Goal: Transaction & Acquisition: Download file/media

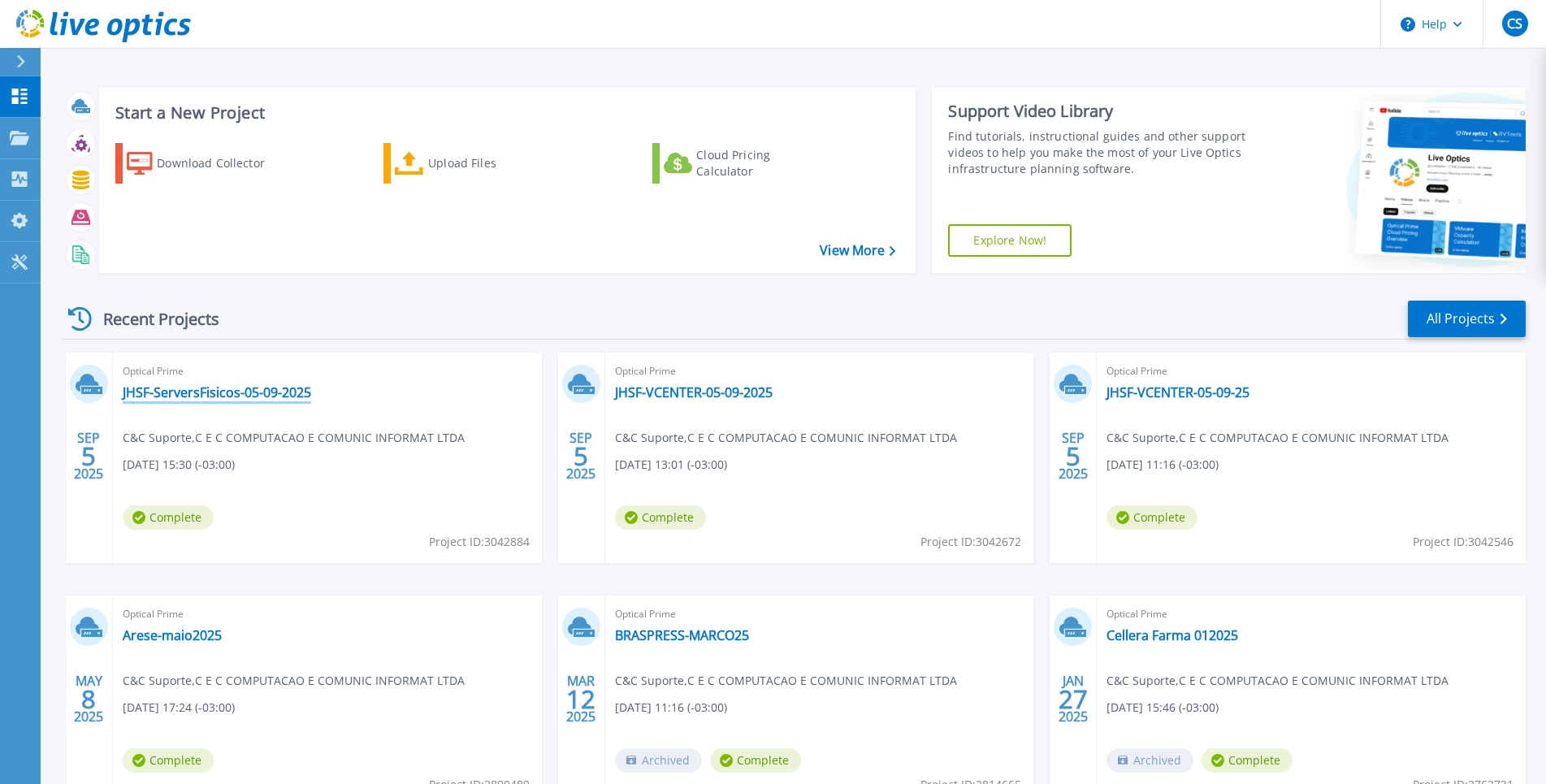
click at [261, 387] on link "JHSF-ServersFisicos-05-09-2025" at bounding box center [217, 392] width 189 height 16
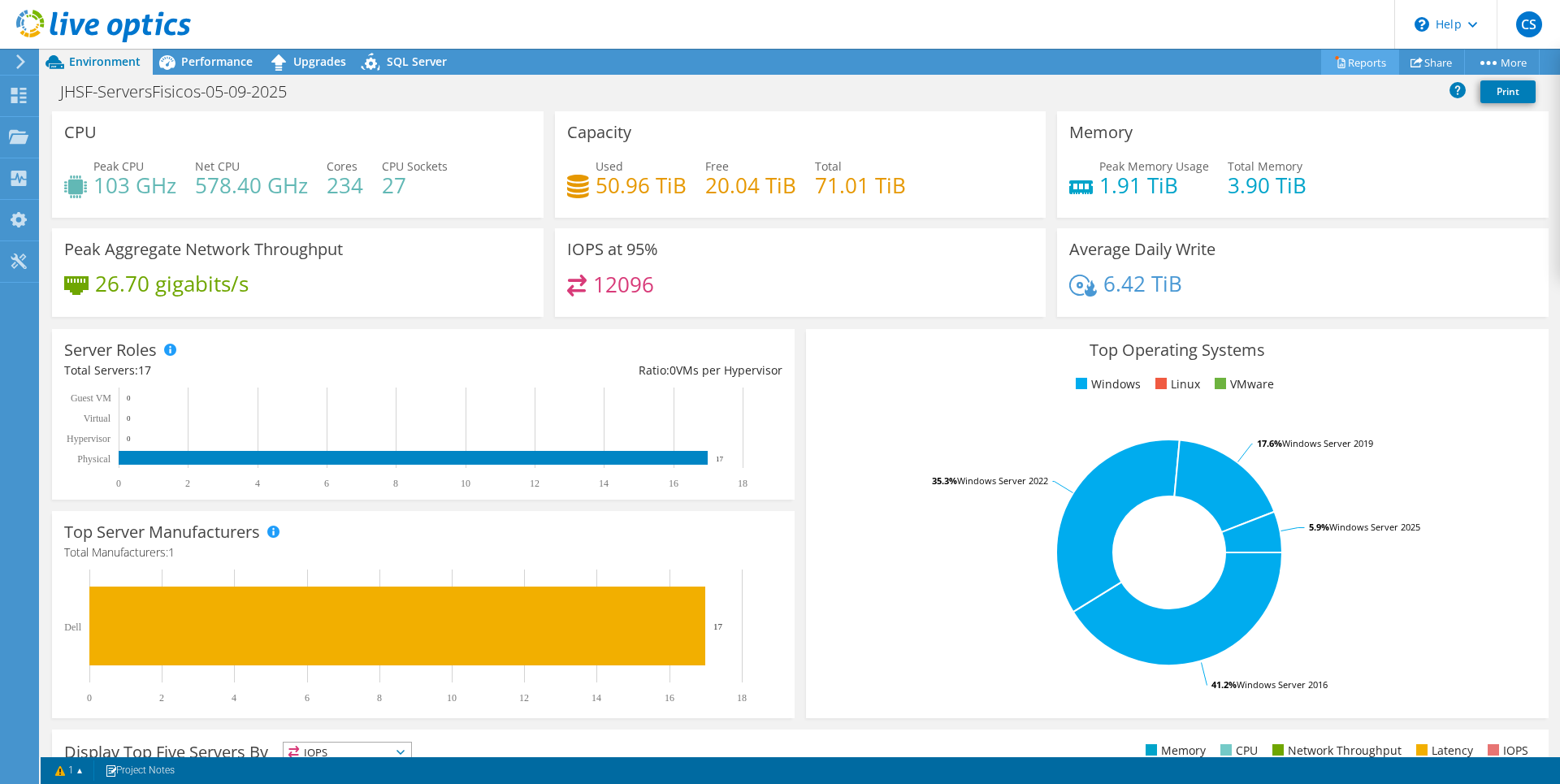
click at [1344, 61] on link "Reports" at bounding box center [1361, 61] width 78 height 25
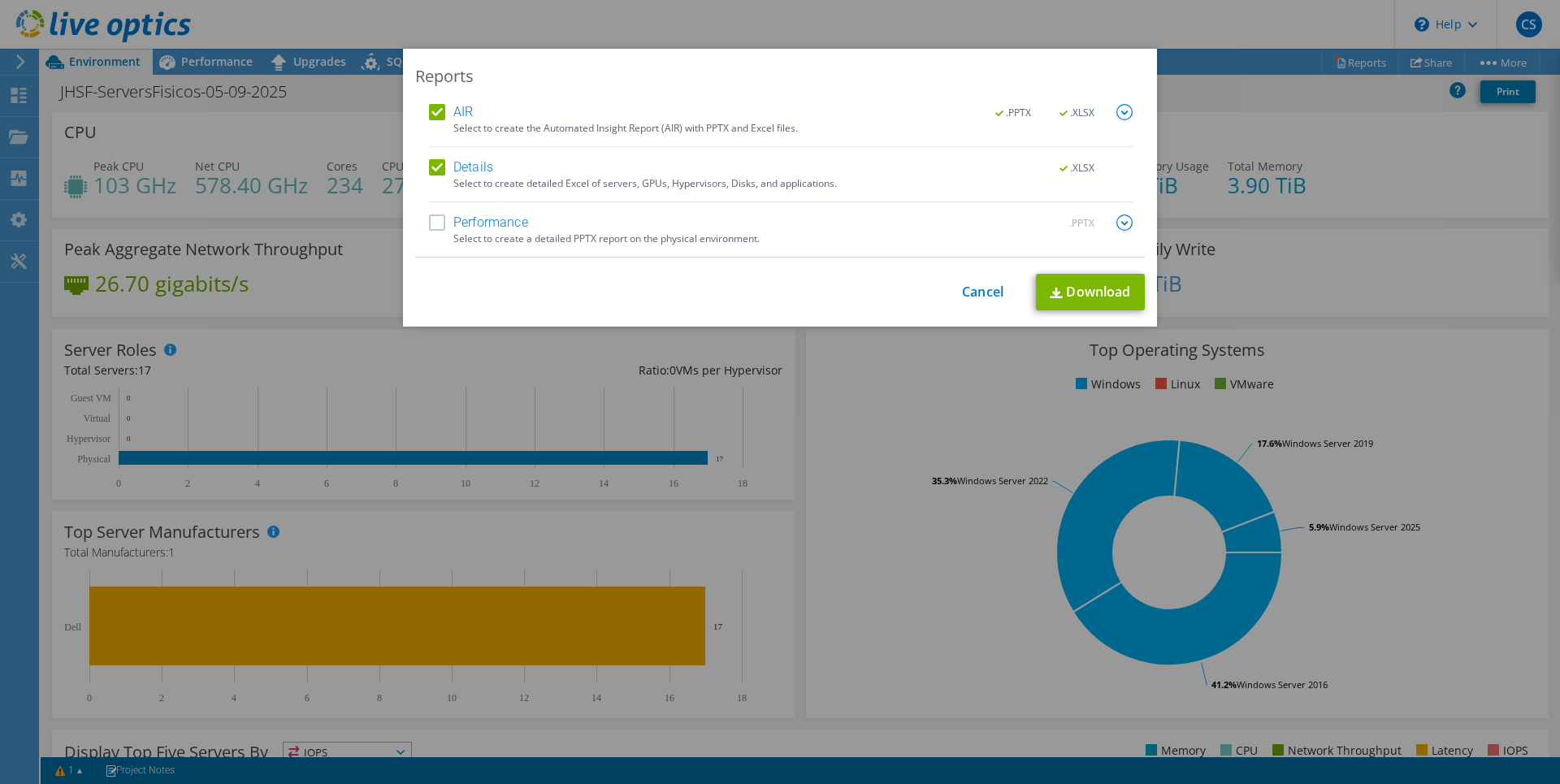
click at [435, 220] on label "Performance" at bounding box center [478, 223] width 99 height 16
click at [0, 0] on input "Performance" at bounding box center [0, 0] width 0 height 0
click at [1117, 110] on img at bounding box center [1124, 112] width 16 height 16
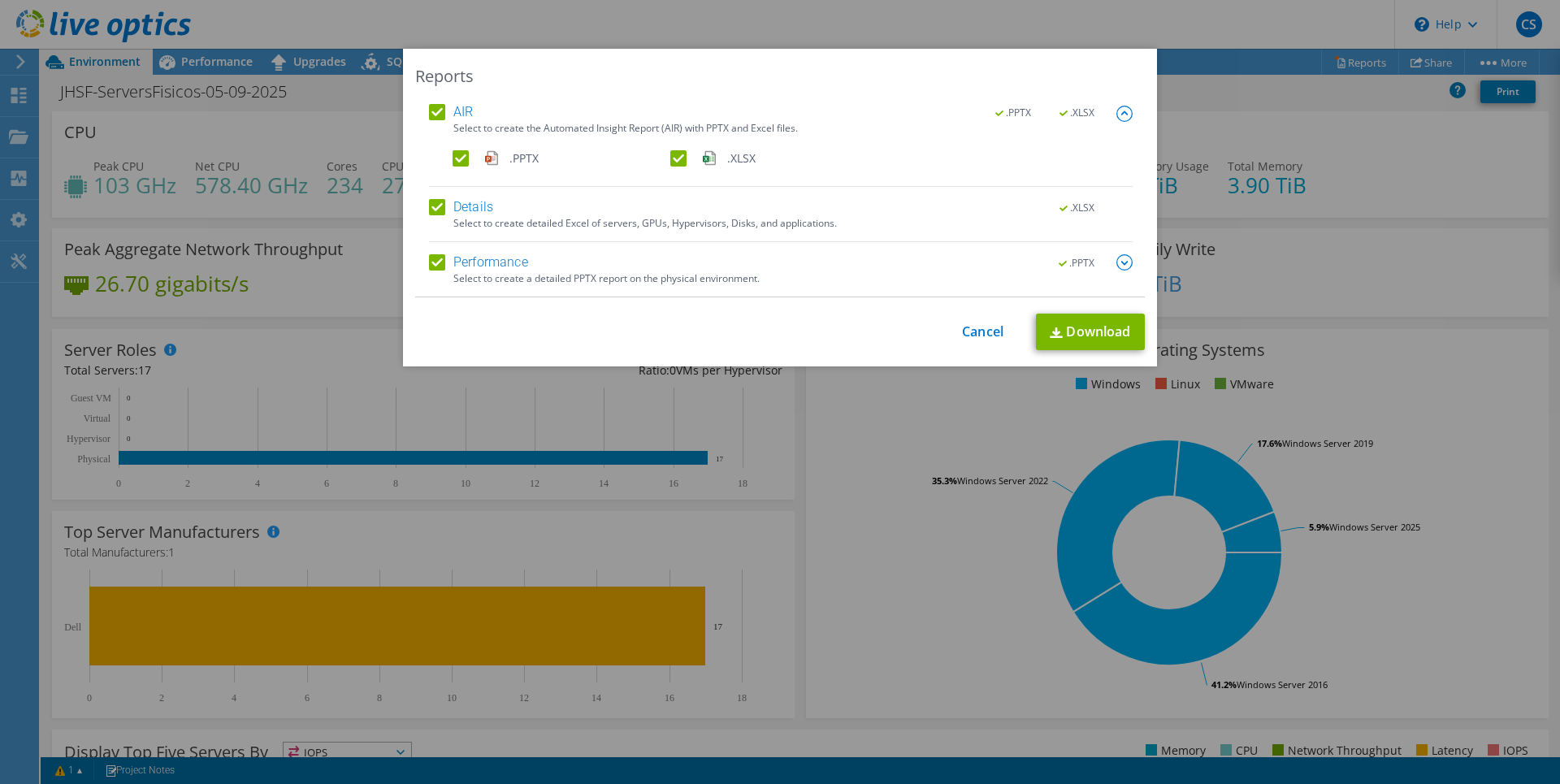
click at [1118, 265] on img at bounding box center [1124, 262] width 16 height 16
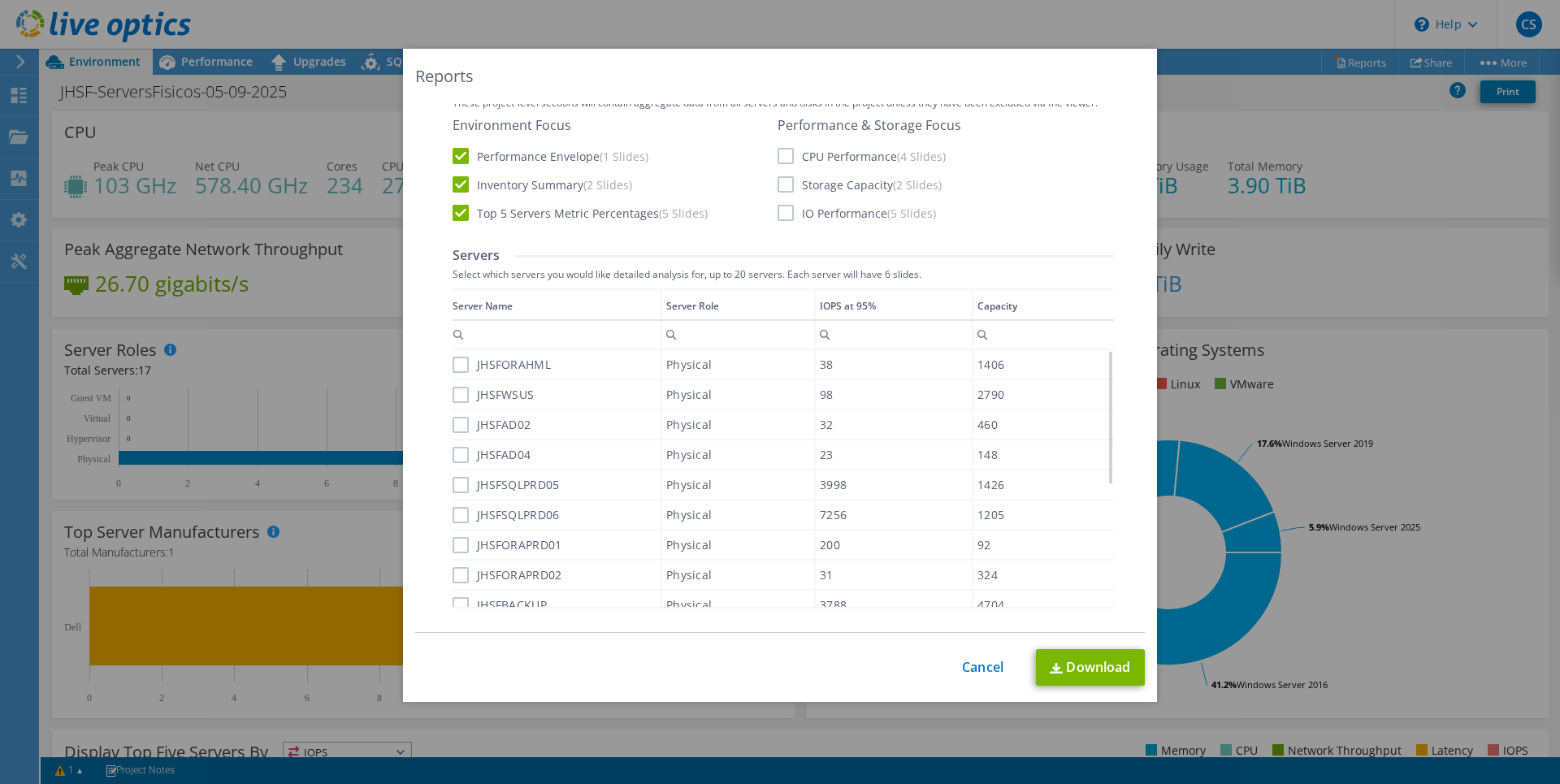
scroll to position [234, 0]
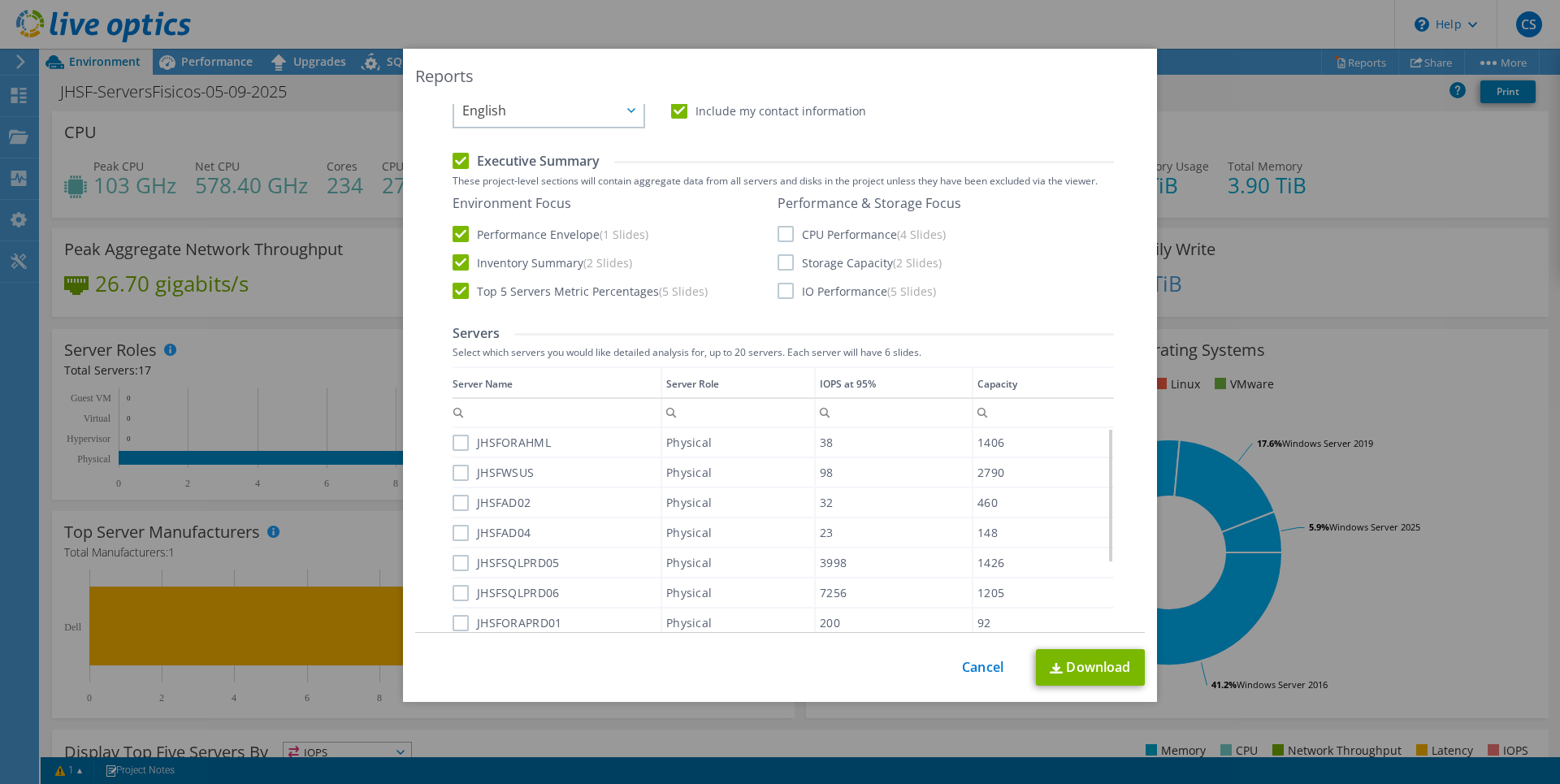
click at [779, 235] on label "CPU Performance (4 Slides)" at bounding box center [861, 234] width 168 height 16
click at [0, 0] on input "CPU Performance (4 Slides)" at bounding box center [0, 0] width 0 height 0
drag, startPoint x: 780, startPoint y: 261, endPoint x: 778, endPoint y: 275, distance: 14.1
click at [780, 264] on label "Storage Capacity (2 Slides)" at bounding box center [859, 262] width 164 height 16
click at [778, 291] on label "IO Performance (5 Slides)" at bounding box center [857, 291] width 159 height 16
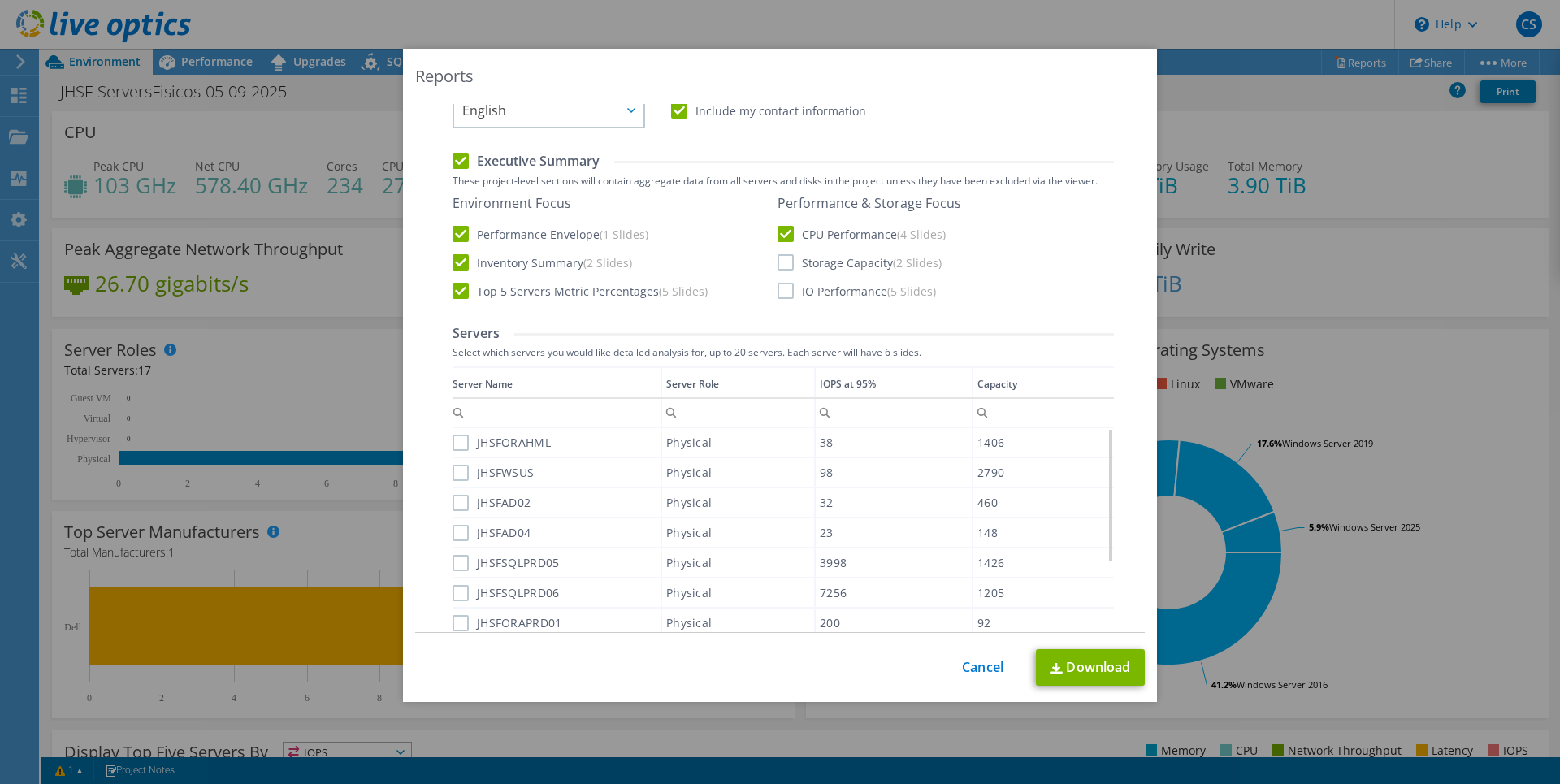
click at [0, 0] on input "IO Performance (5 Slides)" at bounding box center [0, 0] width 0 height 0
click at [779, 263] on label "Storage Capacity (2 Slides)" at bounding box center [859, 262] width 164 height 16
click at [0, 0] on input "Storage Capacity (2 Slides)" at bounding box center [0, 0] width 0 height 0
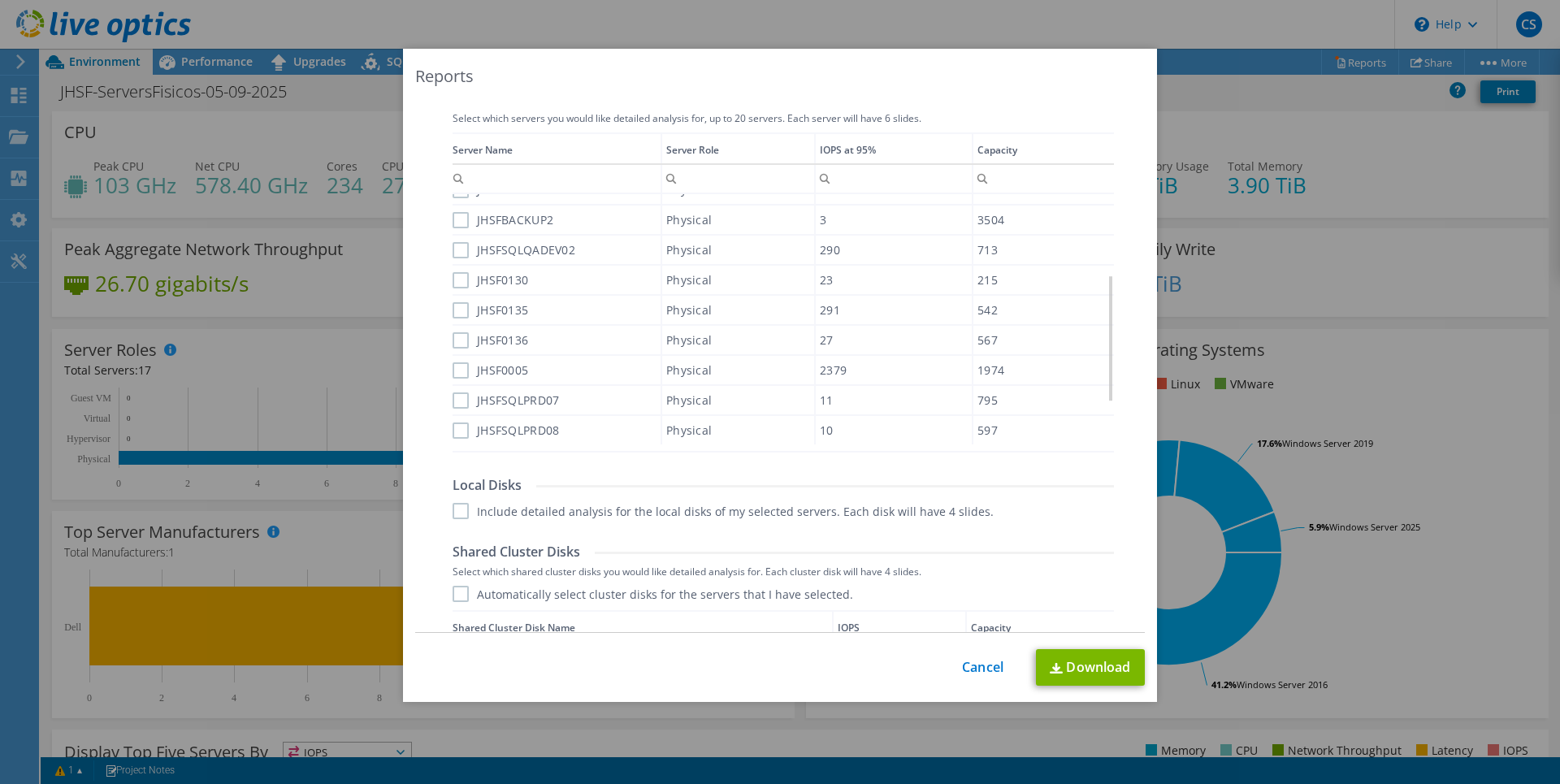
scroll to position [390, 0]
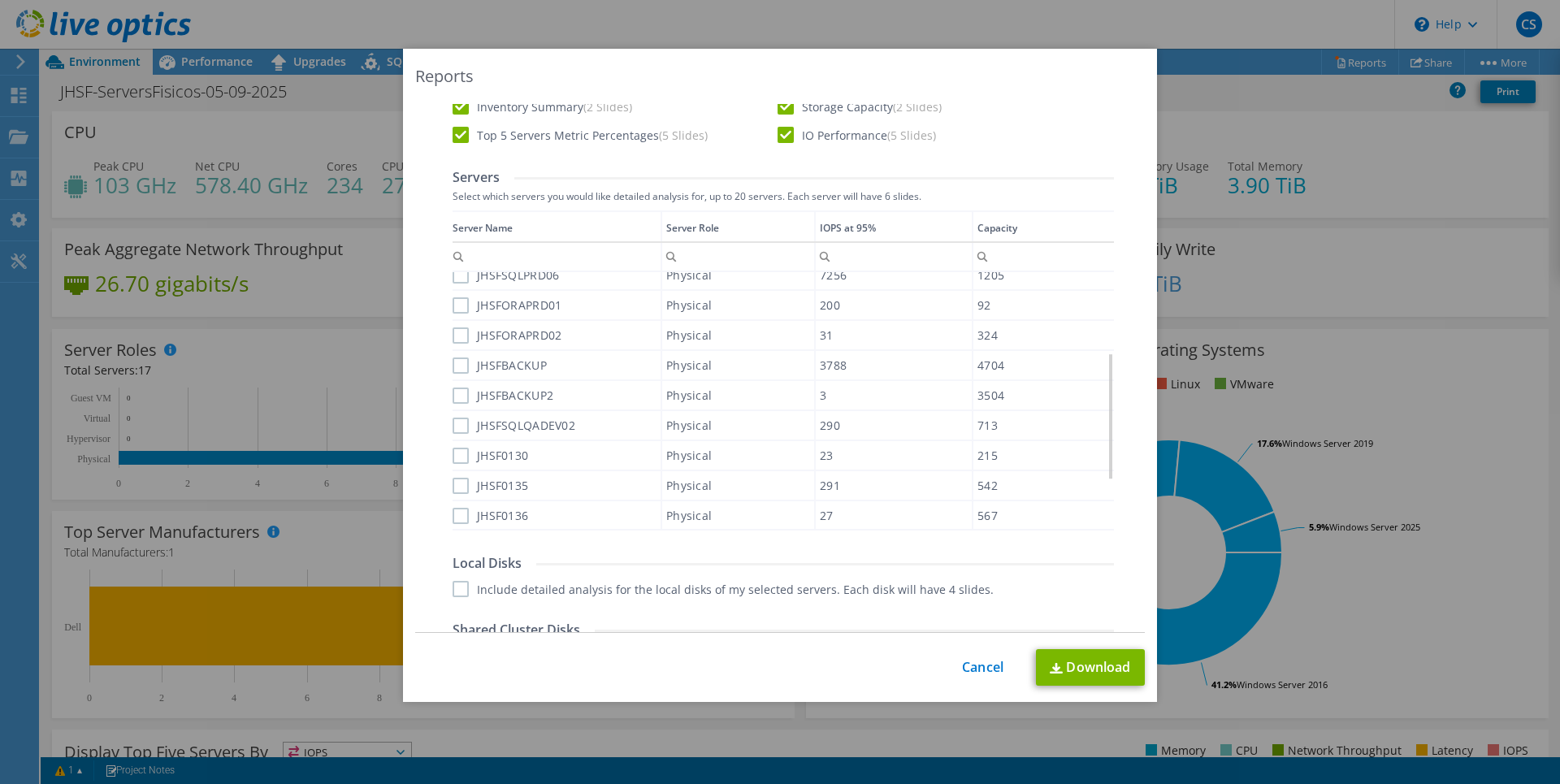
click at [455, 277] on label "JHSFSQLPRD06" at bounding box center [506, 275] width 106 height 16
click at [0, 0] on input "JHSFSQLPRD06" at bounding box center [0, 0] width 0 height 0
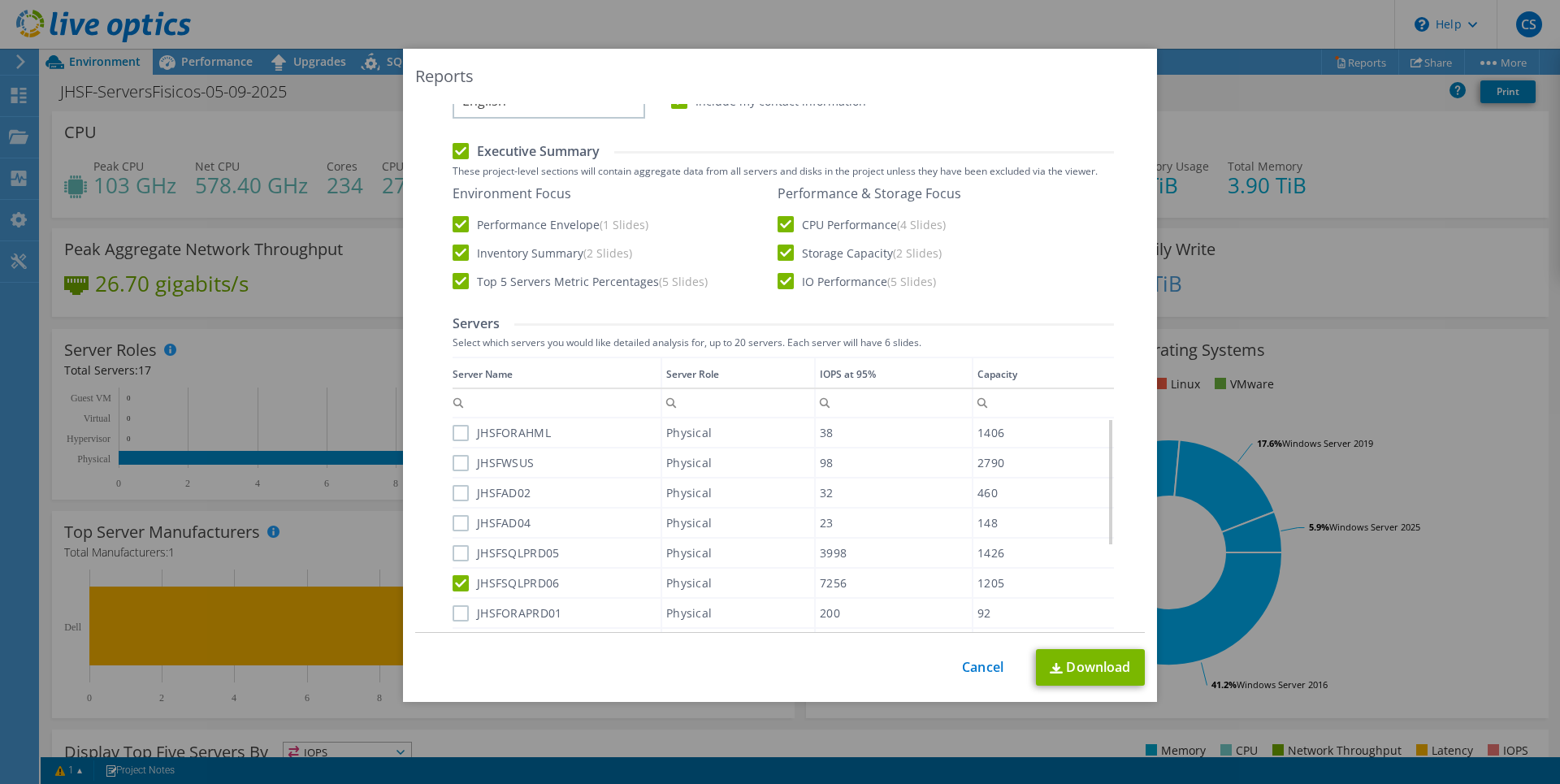
scroll to position [312, 0]
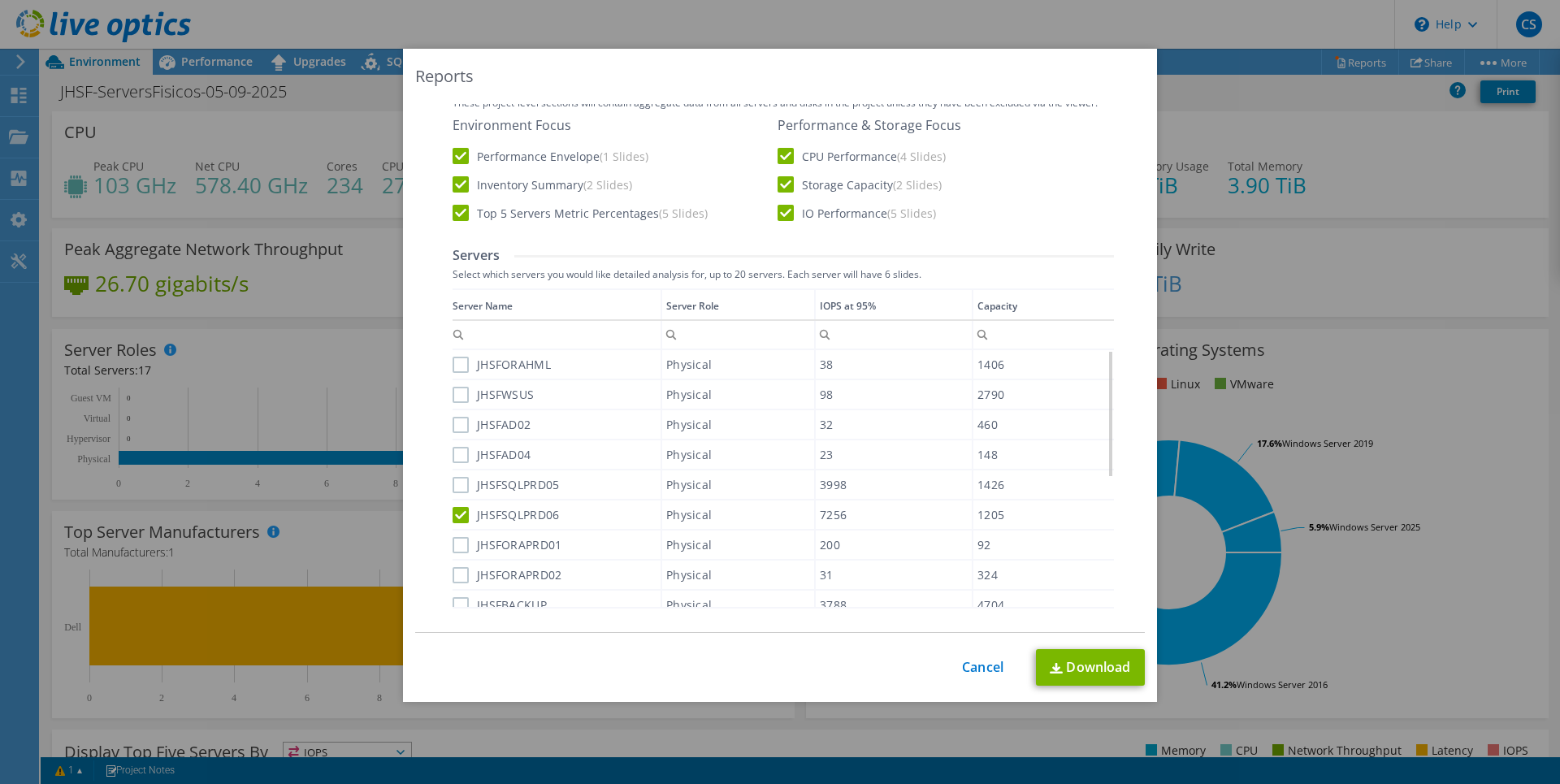
click at [456, 367] on label "JHSFORAHML" at bounding box center [502, 364] width 98 height 16
click at [0, 0] on input "JHSFORAHML" at bounding box center [0, 0] width 0 height 0
click at [453, 392] on div "Server Name Server Role IOPS at 95% Capacity JHSFORAHML Physical 38 1406 JHSFWS…" at bounding box center [783, 448] width 662 height 320
click at [456, 393] on label "JHSFWSUS" at bounding box center [494, 394] width 81 height 16
click at [0, 0] on input "JHSFWSUS" at bounding box center [0, 0] width 0 height 0
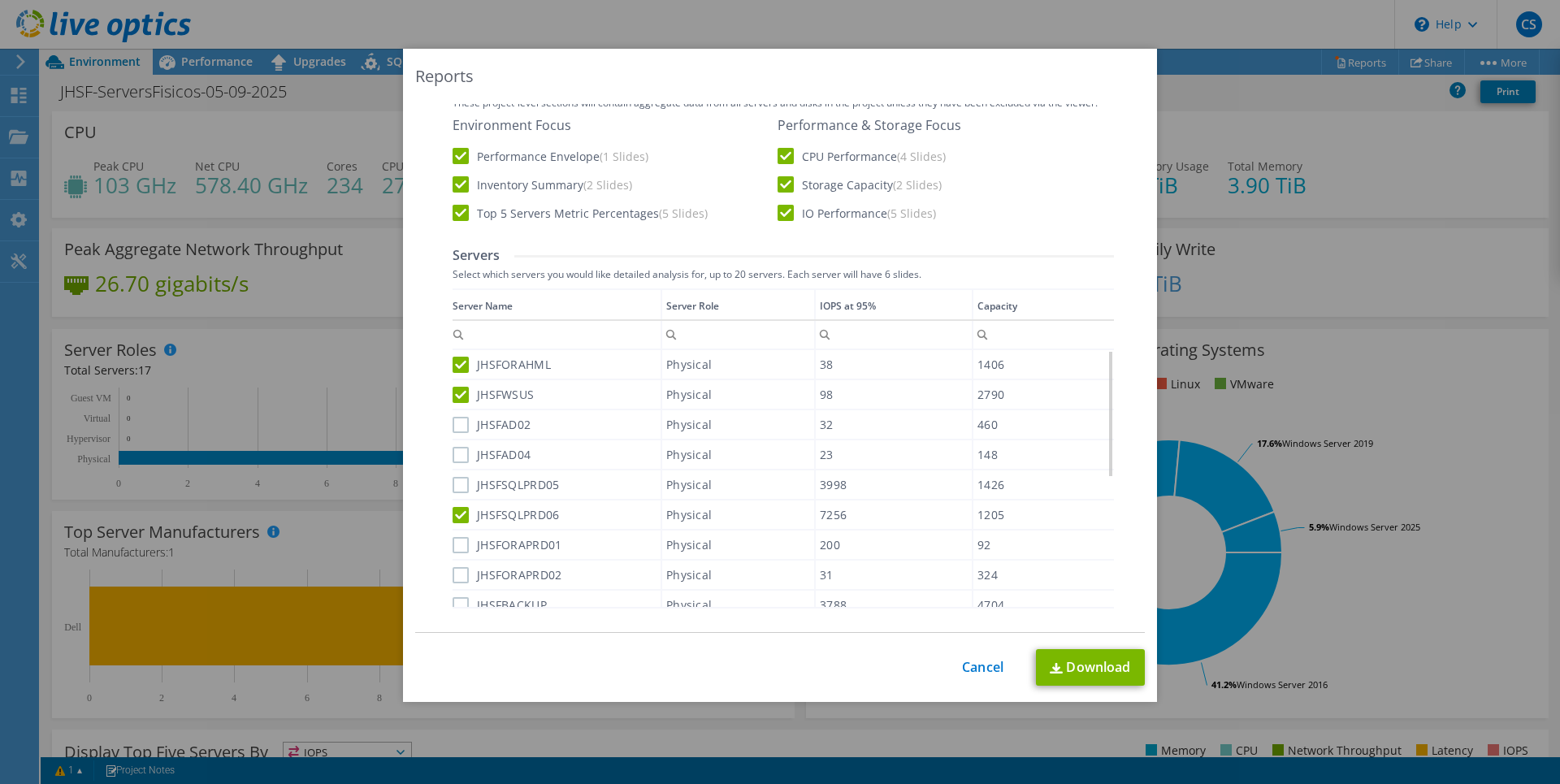
click at [456, 430] on label "JHSFAD02" at bounding box center [492, 424] width 78 height 16
click at [0, 0] on input "JHSFAD02" at bounding box center [0, 0] width 0 height 0
click at [457, 457] on label "JHSFAD04" at bounding box center [492, 455] width 78 height 16
click at [0, 0] on input "JHSFAD04" at bounding box center [0, 0] width 0 height 0
drag, startPoint x: 455, startPoint y: 486, endPoint x: 462, endPoint y: 504, distance: 19.3
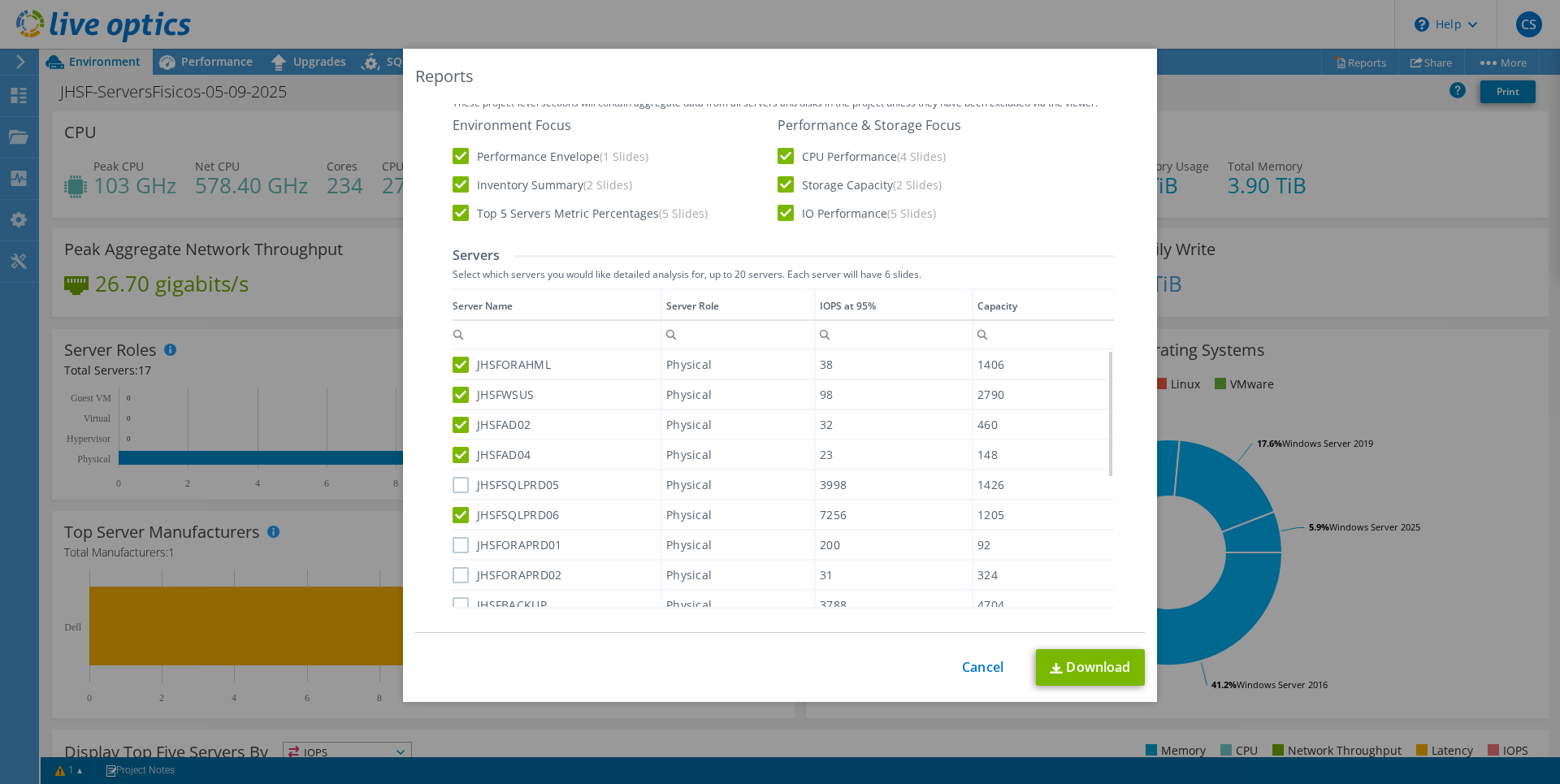
click at [455, 486] on label "JHSFSQLPRD05" at bounding box center [506, 485] width 106 height 16
click at [0, 0] on input "JHSFSQLPRD05" at bounding box center [0, 0] width 0 height 0
click at [453, 546] on label "JHSFORAPRD01" at bounding box center [507, 545] width 109 height 16
click at [0, 0] on input "JHSFORAPRD01" at bounding box center [0, 0] width 0 height 0
click at [455, 579] on label "JHSFORAPRD02" at bounding box center [507, 574] width 109 height 16
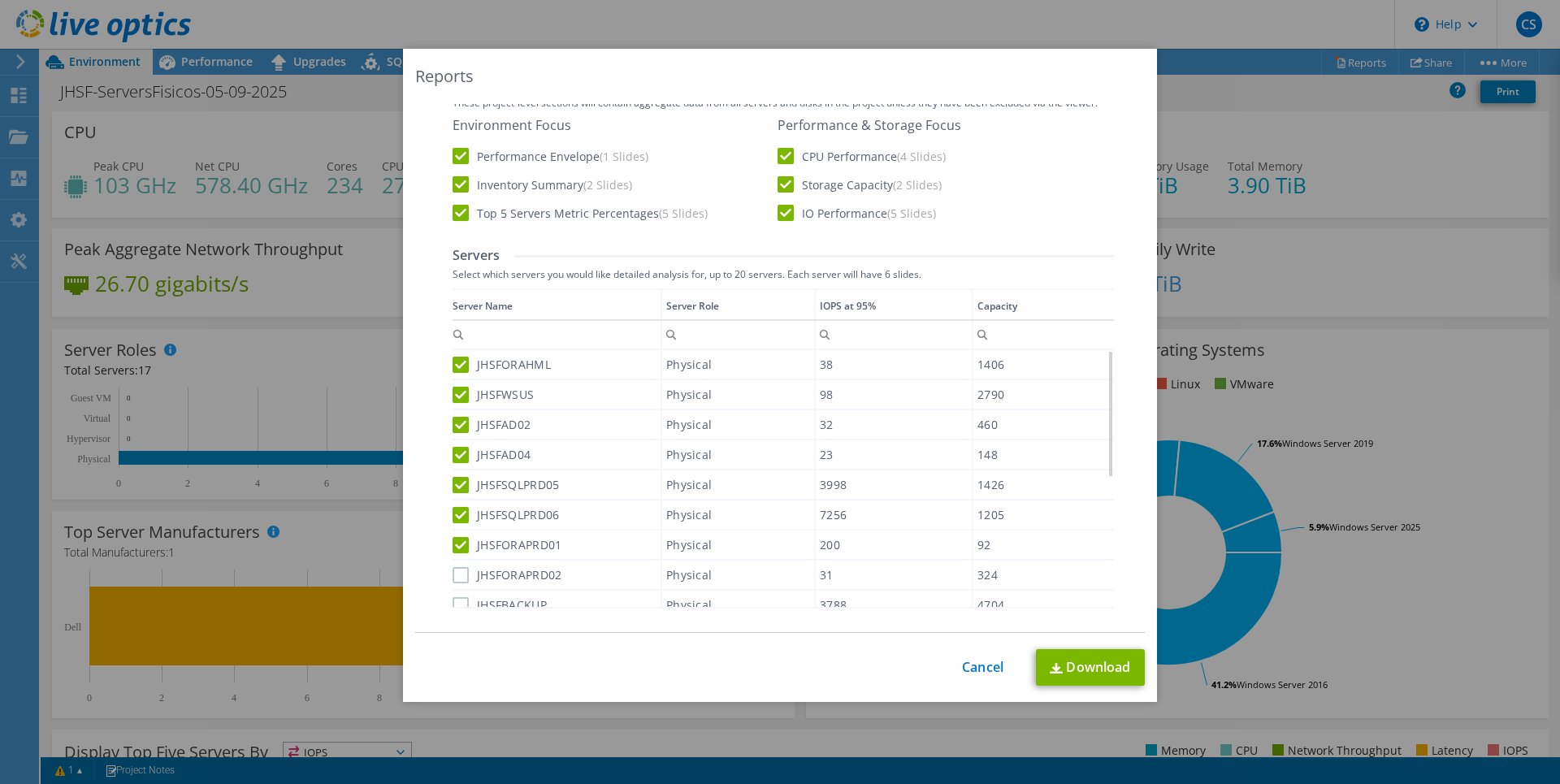
click at [0, 0] on input "JHSFORAPRD02" at bounding box center [0, 0] width 0 height 0
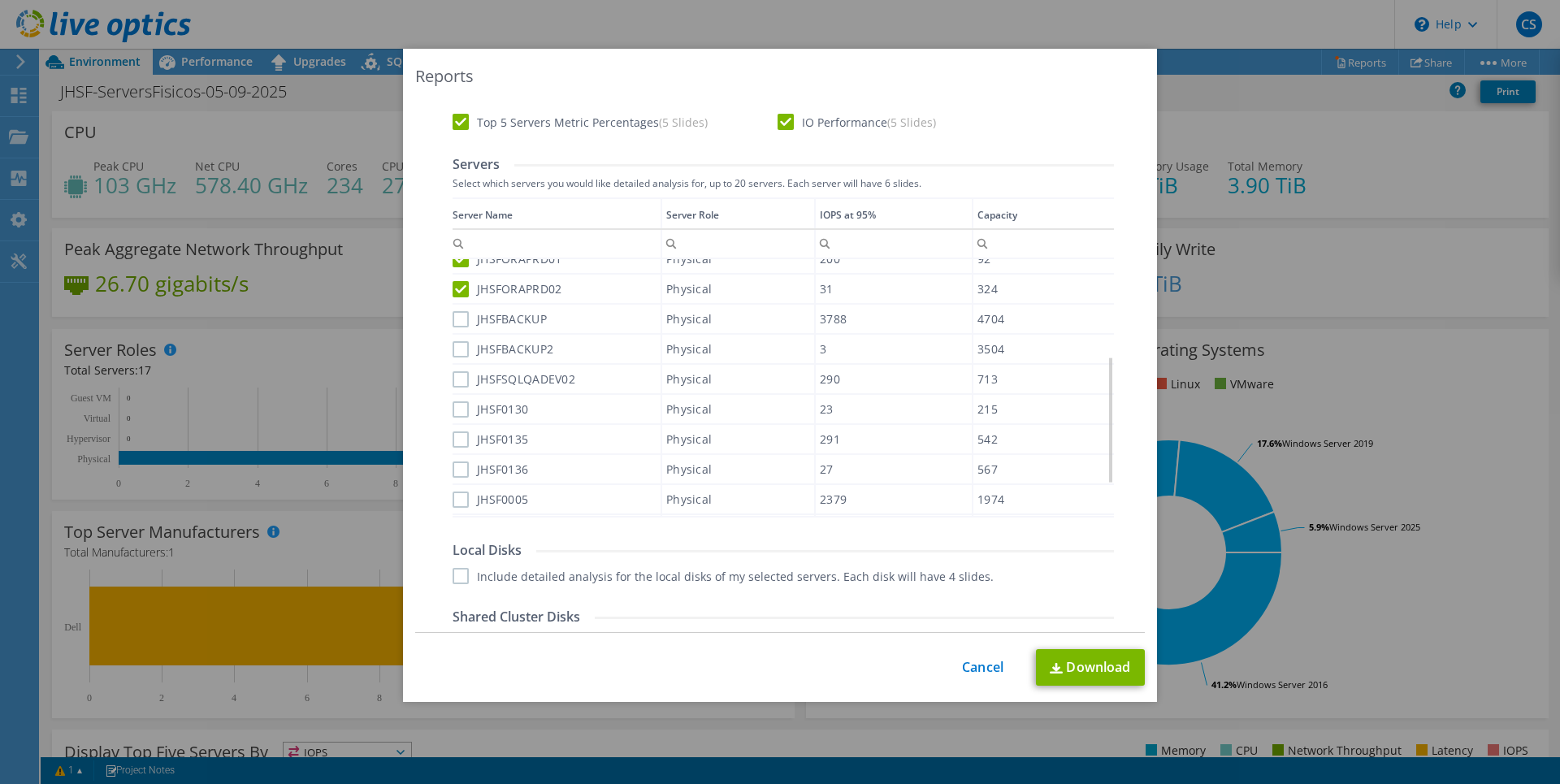
scroll to position [468, 0]
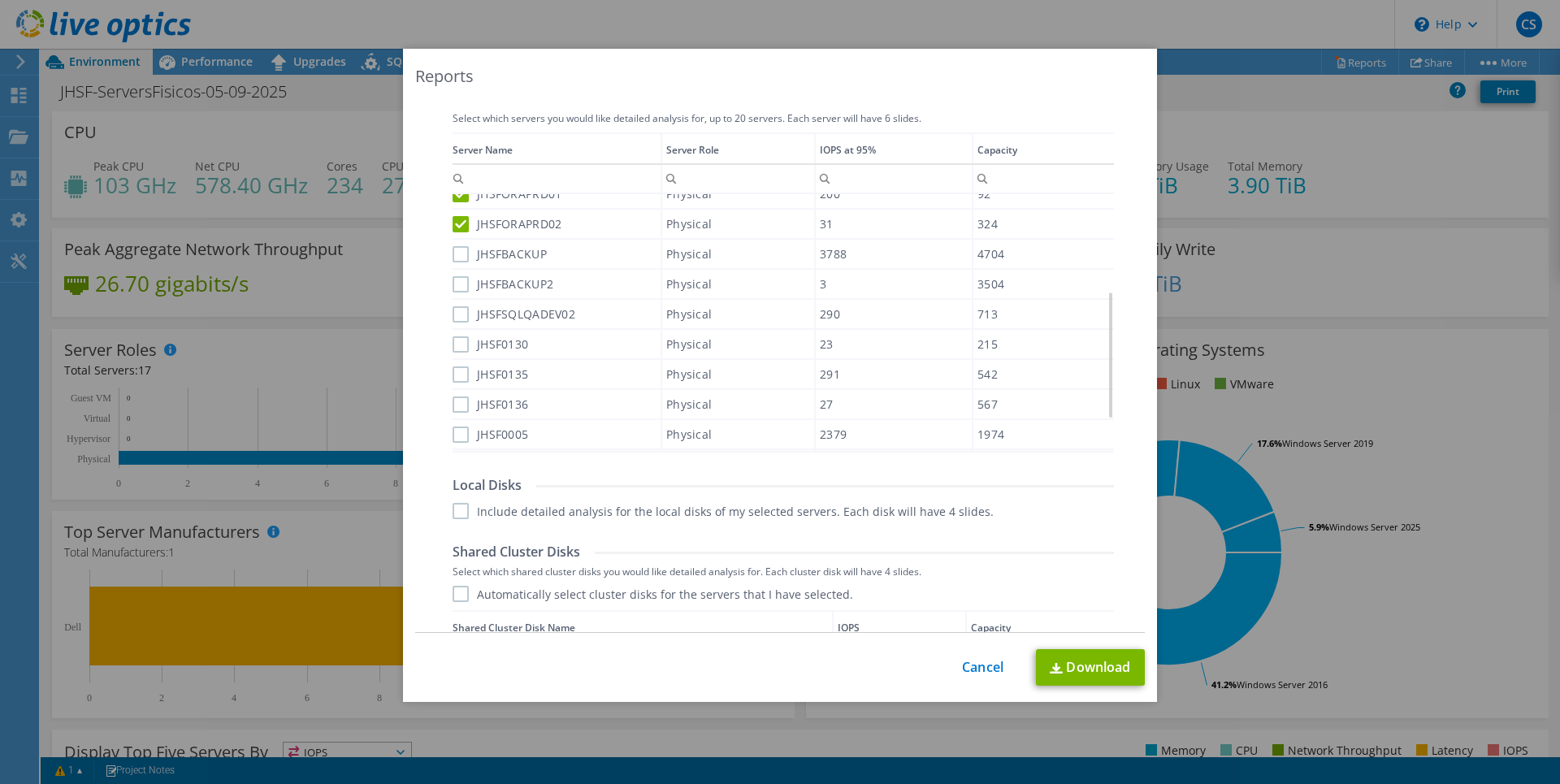
click at [455, 250] on label "JHSFBACKUP" at bounding box center [500, 254] width 94 height 16
click at [0, 0] on input "JHSFBACKUP" at bounding box center [0, 0] width 0 height 0
click at [453, 280] on label "JHSFBACKUP2" at bounding box center [503, 284] width 101 height 16
click at [0, 0] on input "JHSFBACKUP2" at bounding box center [0, 0] width 0 height 0
click at [453, 310] on label "JHSFSQLQADEV02" at bounding box center [514, 314] width 123 height 16
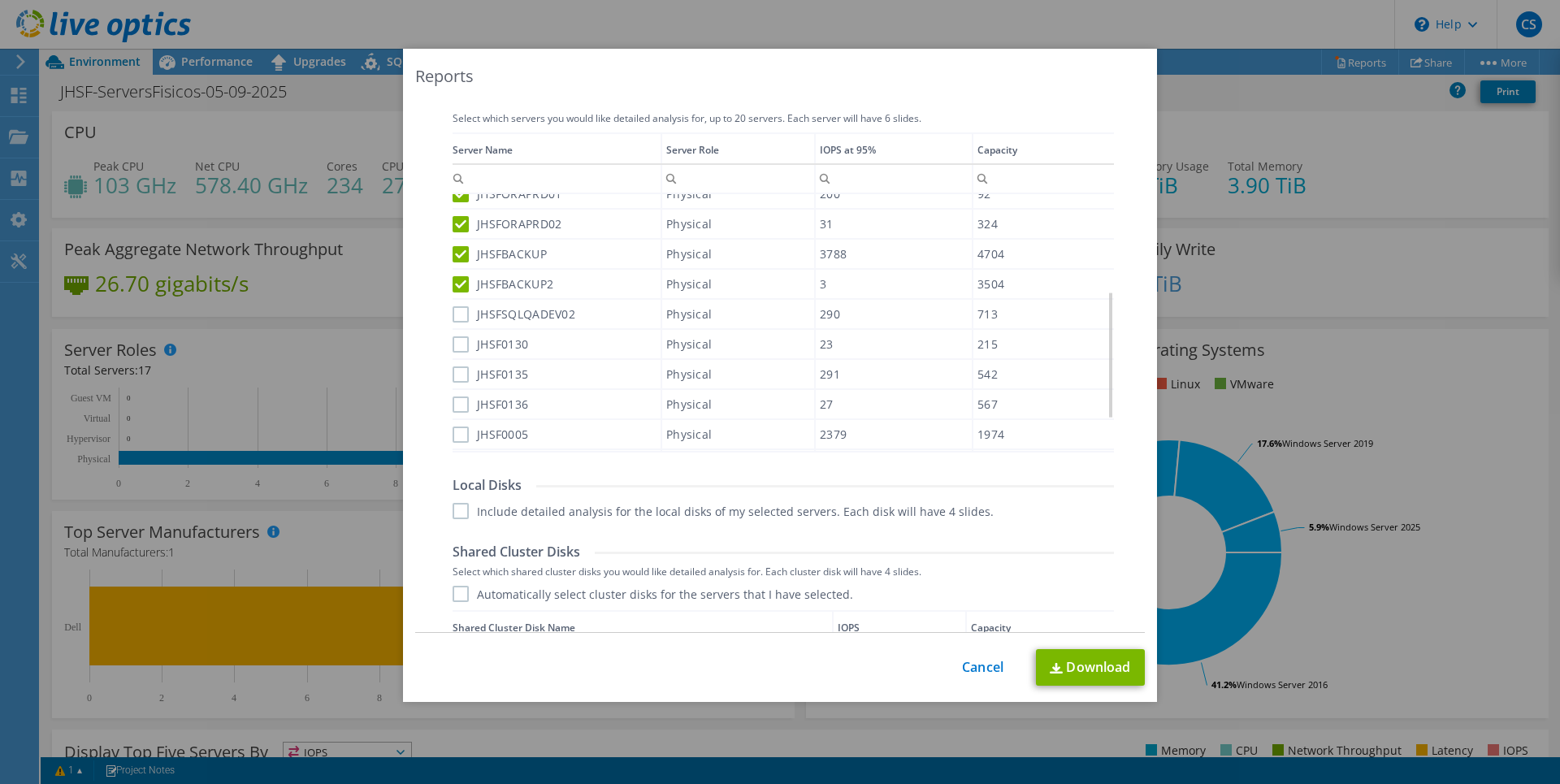
click at [0, 0] on input "JHSFSQLQADEV02" at bounding box center [0, 0] width 0 height 0
click at [453, 342] on label "JHSF0130" at bounding box center [491, 344] width 76 height 16
click at [0, 0] on input "JHSF0130" at bounding box center [0, 0] width 0 height 0
click at [455, 373] on label "JHSF0135" at bounding box center [491, 374] width 76 height 16
click at [0, 0] on input "JHSF0135" at bounding box center [0, 0] width 0 height 0
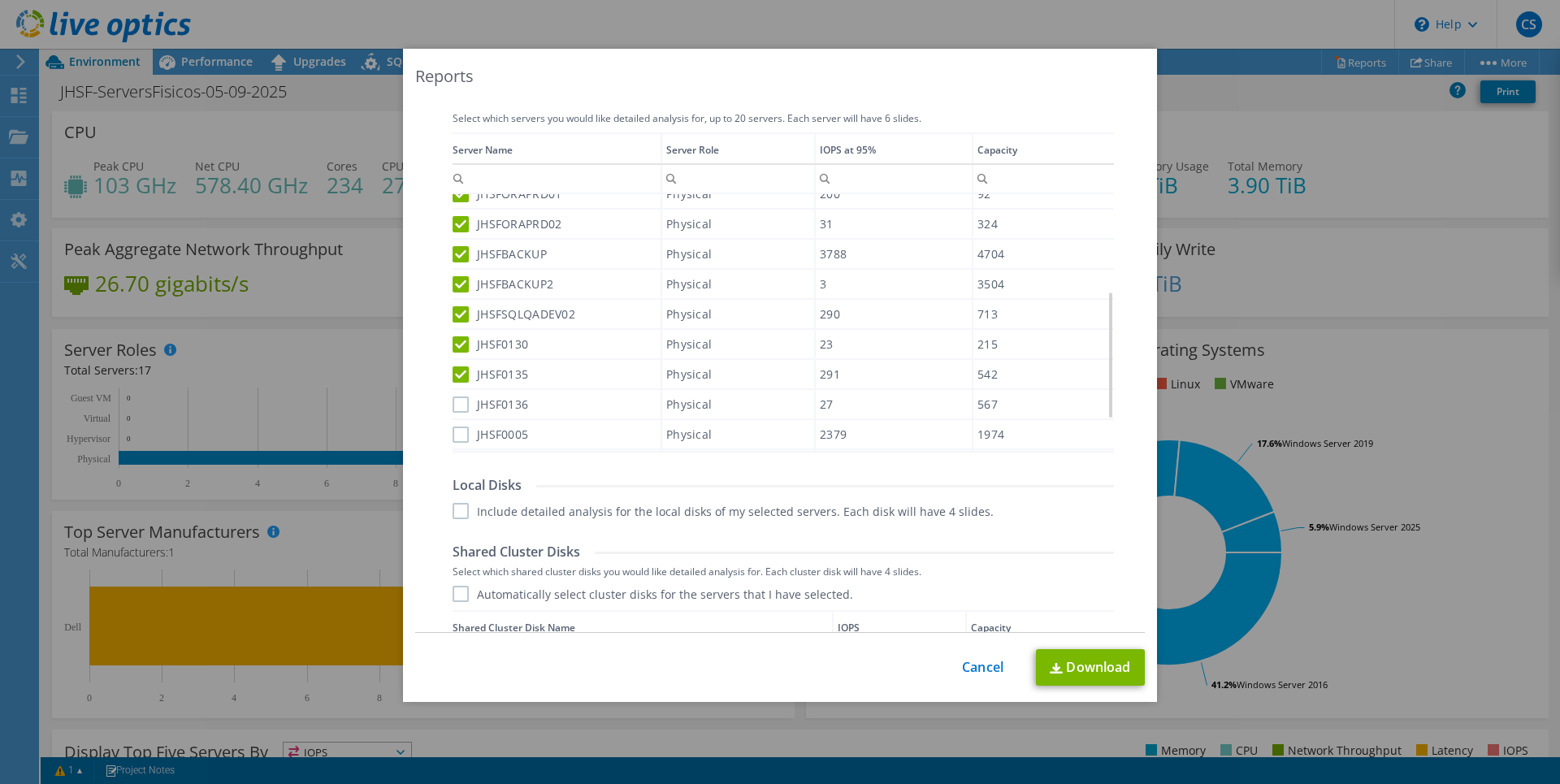
click at [453, 410] on label "JHSF0136" at bounding box center [491, 405] width 76 height 16
click at [0, 0] on input "JHSF0136" at bounding box center [0, 0] width 0 height 0
click at [457, 437] on label "JHSF0005" at bounding box center [491, 434] width 76 height 16
click at [0, 0] on input "JHSF0005" at bounding box center [0, 0] width 0 height 0
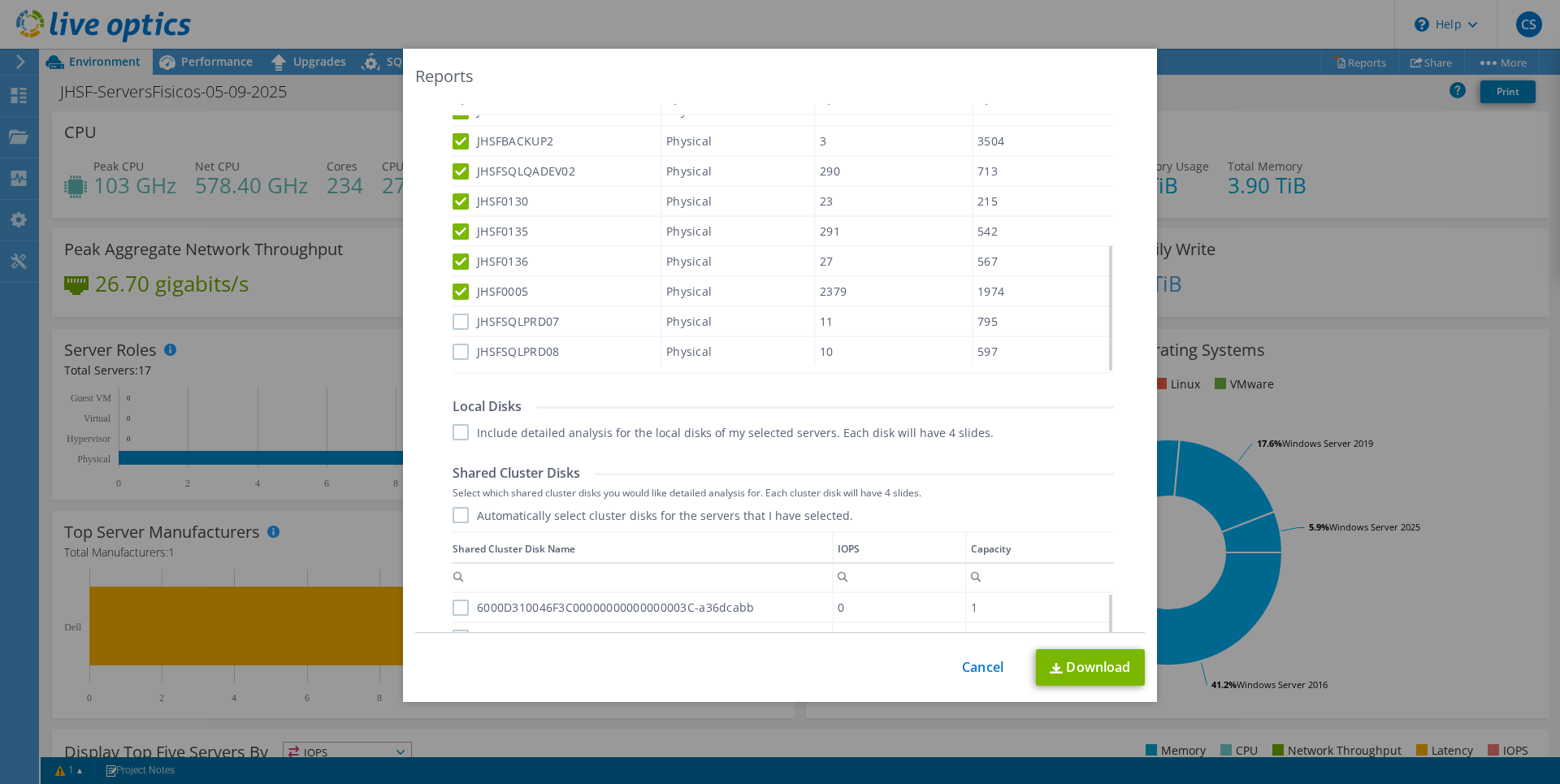
scroll to position [624, 0]
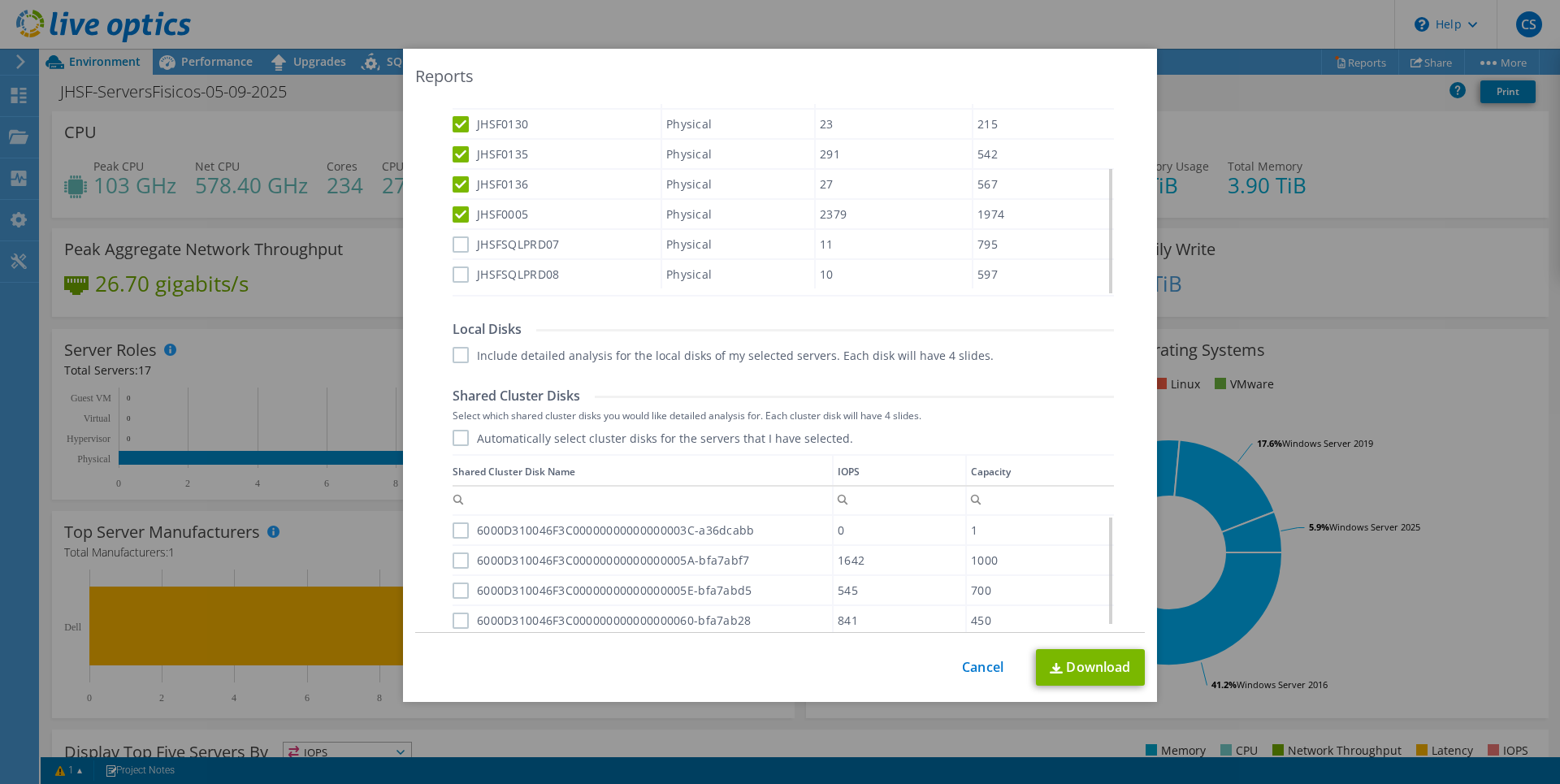
click at [456, 241] on label "JHSFSQLPRD07" at bounding box center [506, 244] width 106 height 16
click at [0, 0] on input "JHSFSQLPRD07" at bounding box center [0, 0] width 0 height 0
click at [453, 267] on label "JHSFSQLPRD08" at bounding box center [506, 274] width 106 height 16
click at [0, 0] on input "JHSFSQLPRD08" at bounding box center [0, 0] width 0 height 0
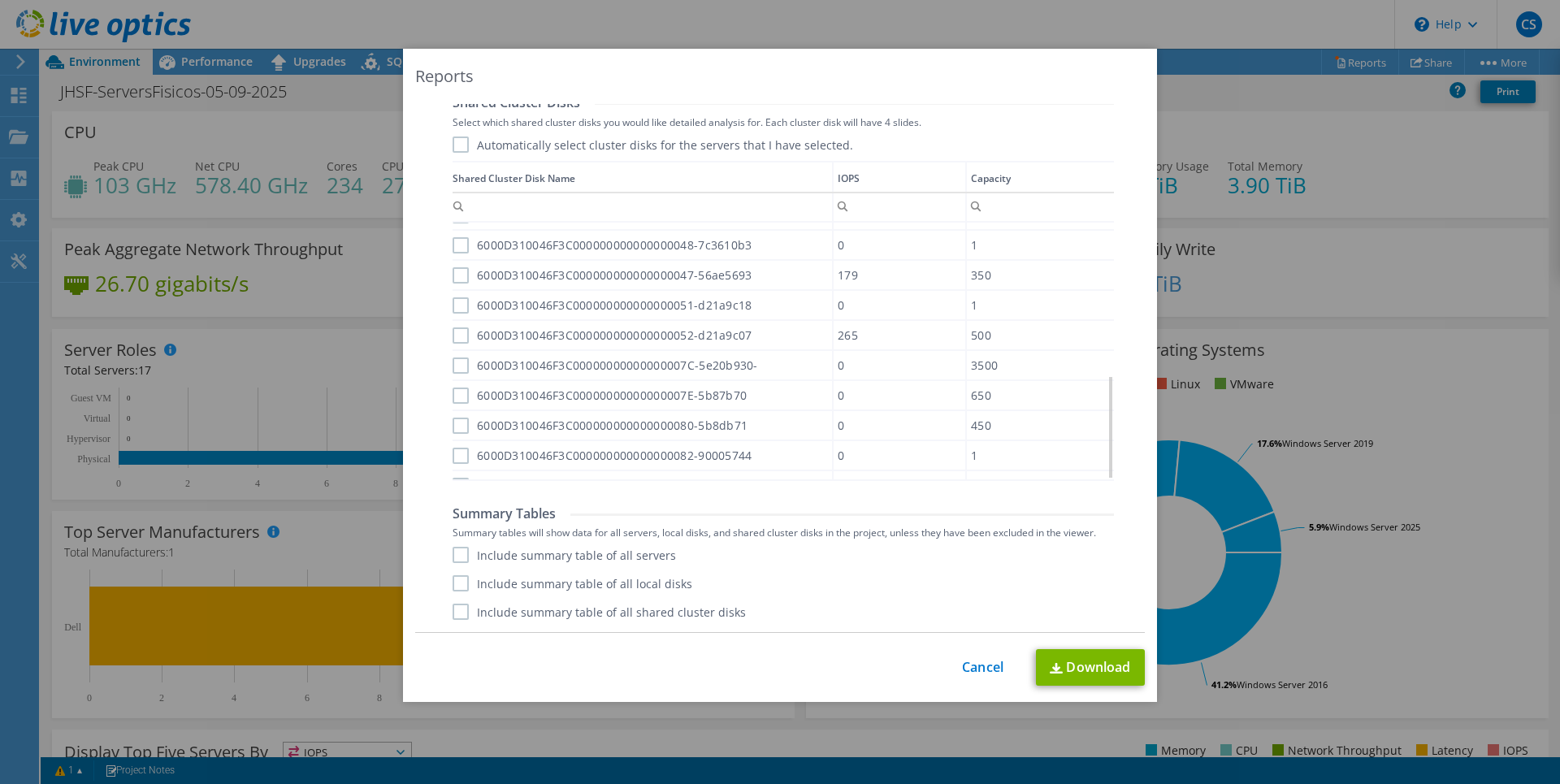
scroll to position [379, 0]
click at [453, 555] on label "Include summary table of all servers" at bounding box center [564, 555] width 223 height 16
click at [0, 0] on input "Include summary table of all servers" at bounding box center [0, 0] width 0 height 0
click at [453, 588] on label "Include summary table of all local disks" at bounding box center [573, 583] width 240 height 16
click at [0, 0] on input "Include summary table of all local disks" at bounding box center [0, 0] width 0 height 0
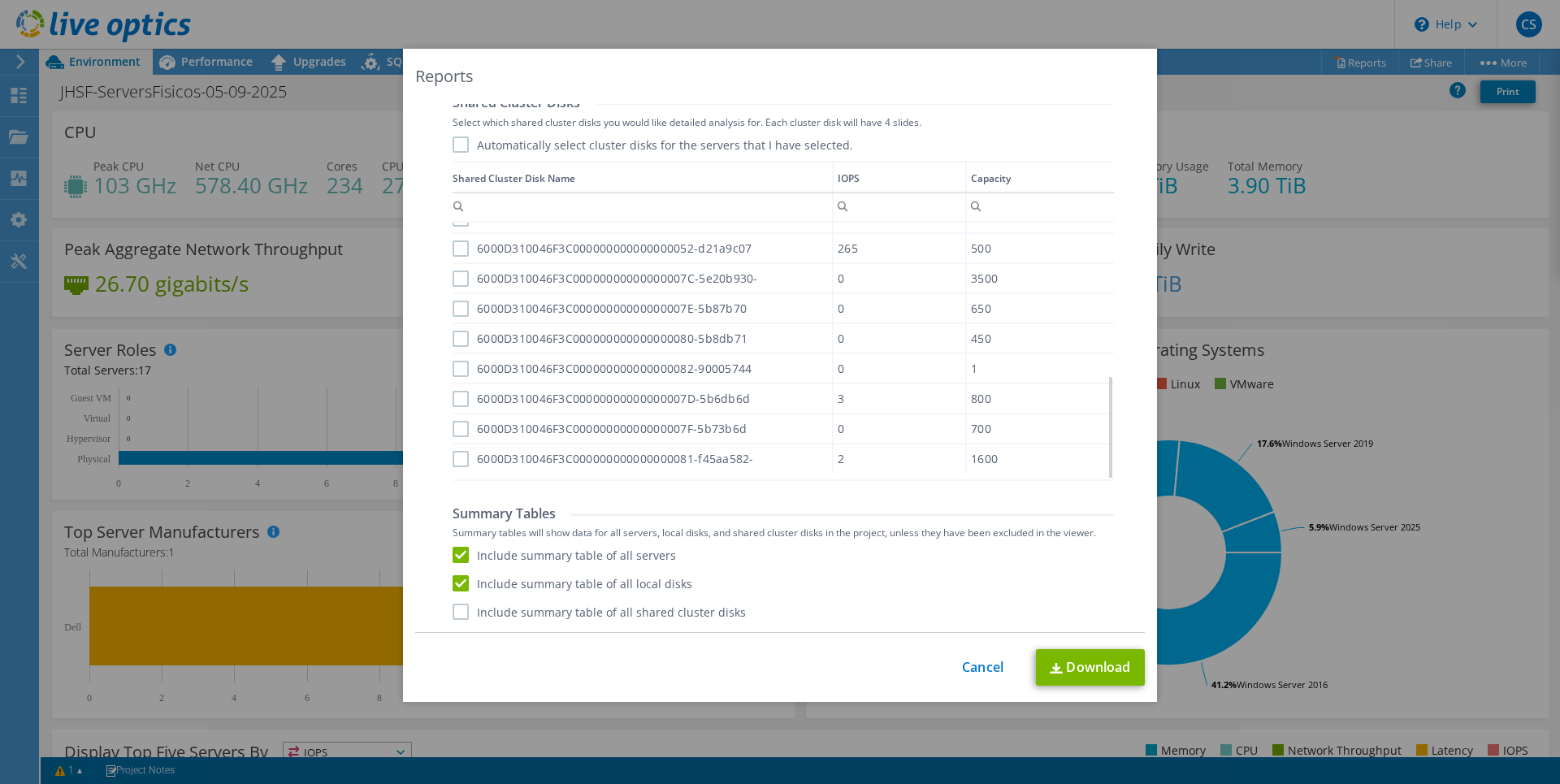
click at [459, 616] on label "Include summary table of all shared cluster disks" at bounding box center [600, 612] width 293 height 16
click at [0, 0] on input "Include summary table of all shared cluster disks" at bounding box center [0, 0] width 0 height 0
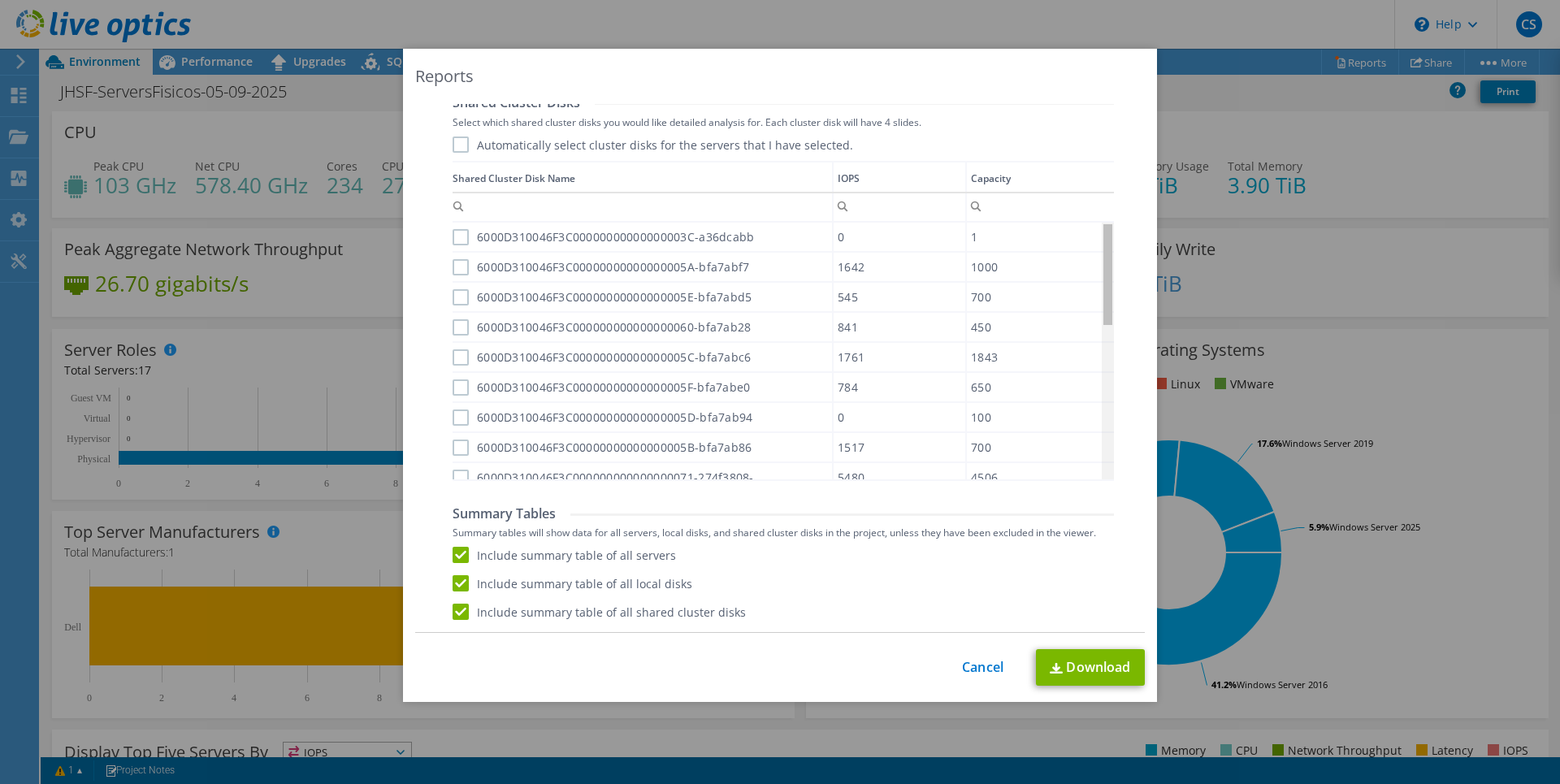
drag, startPoint x: 1104, startPoint y: 436, endPoint x: 1093, endPoint y: 223, distance: 213.3
click at [1093, 223] on body "CS End User C&C Suporte [EMAIL_ADDRESS][DOMAIN_NAME] C E C COMPUTACAO E COMUNIC…" at bounding box center [780, 392] width 1560 height 784
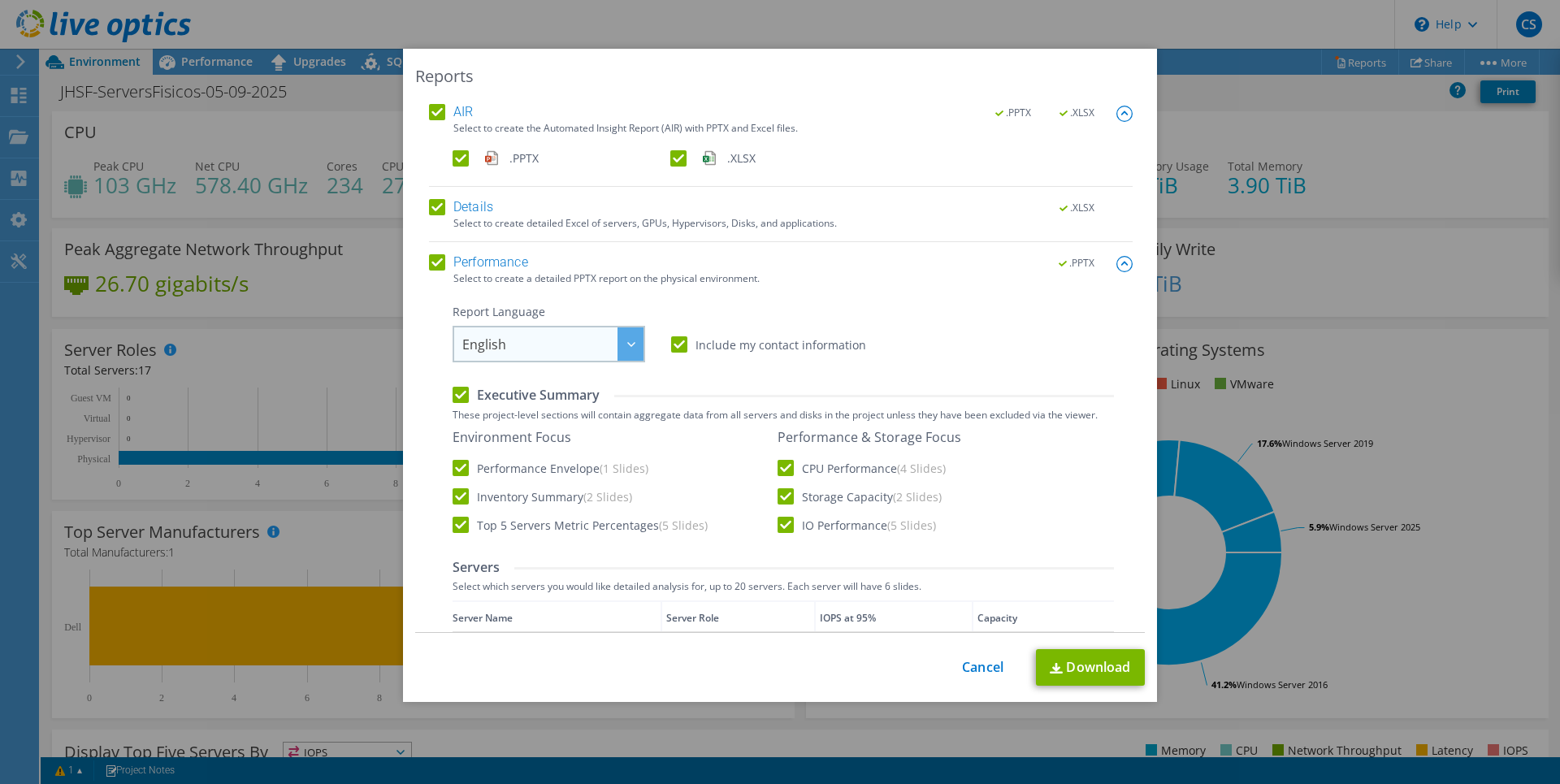
click at [618, 352] on div at bounding box center [631, 344] width 26 height 34
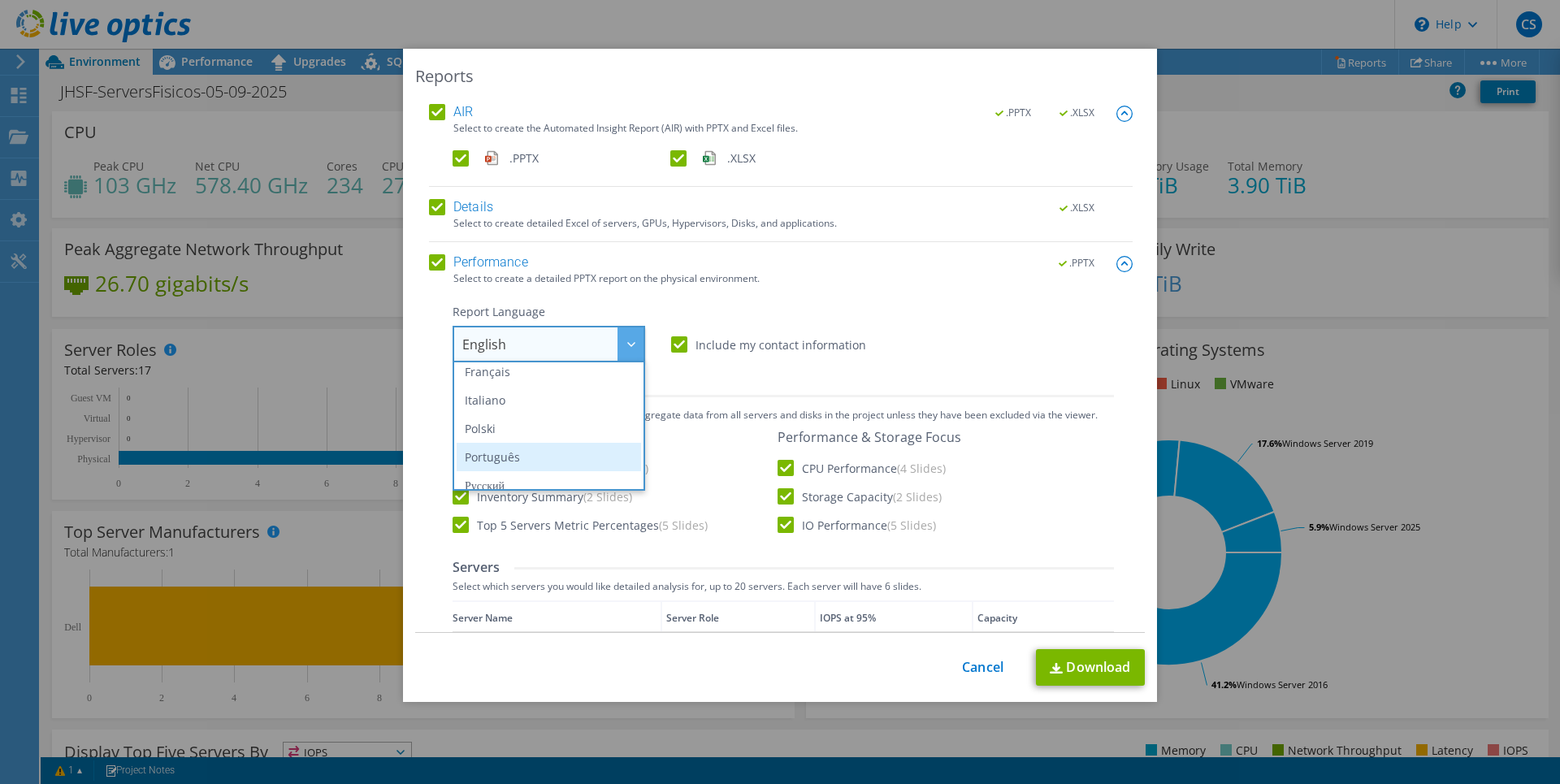
click at [519, 461] on li "Português" at bounding box center [549, 456] width 185 height 28
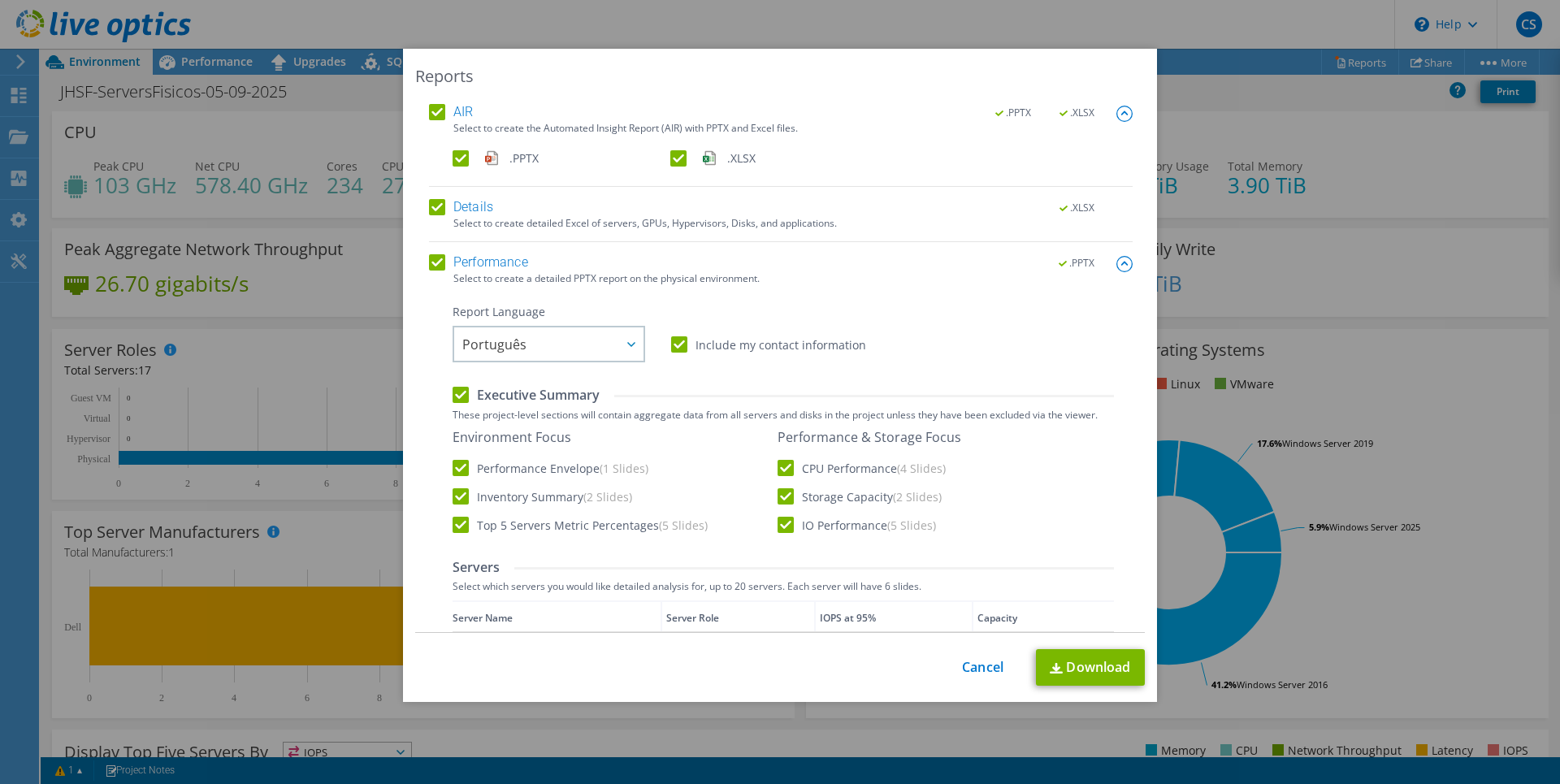
click at [922, 330] on div "Report Language English Deutsch Español Français Italiano Polski Português Русс…" at bounding box center [783, 333] width 662 height 59
click at [1117, 116] on img at bounding box center [1124, 113] width 16 height 16
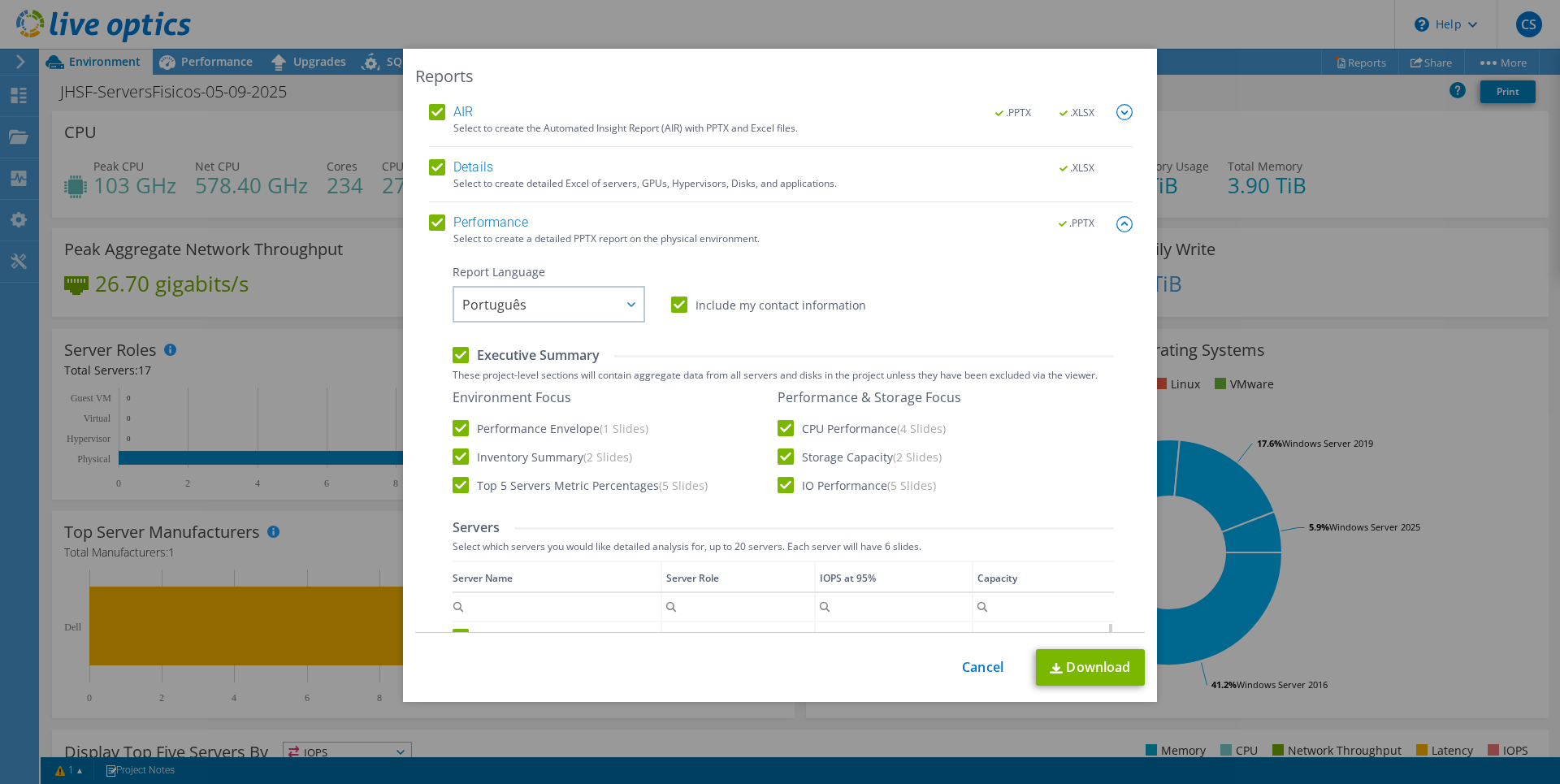
click at [1117, 220] on img at bounding box center [1124, 224] width 16 height 16
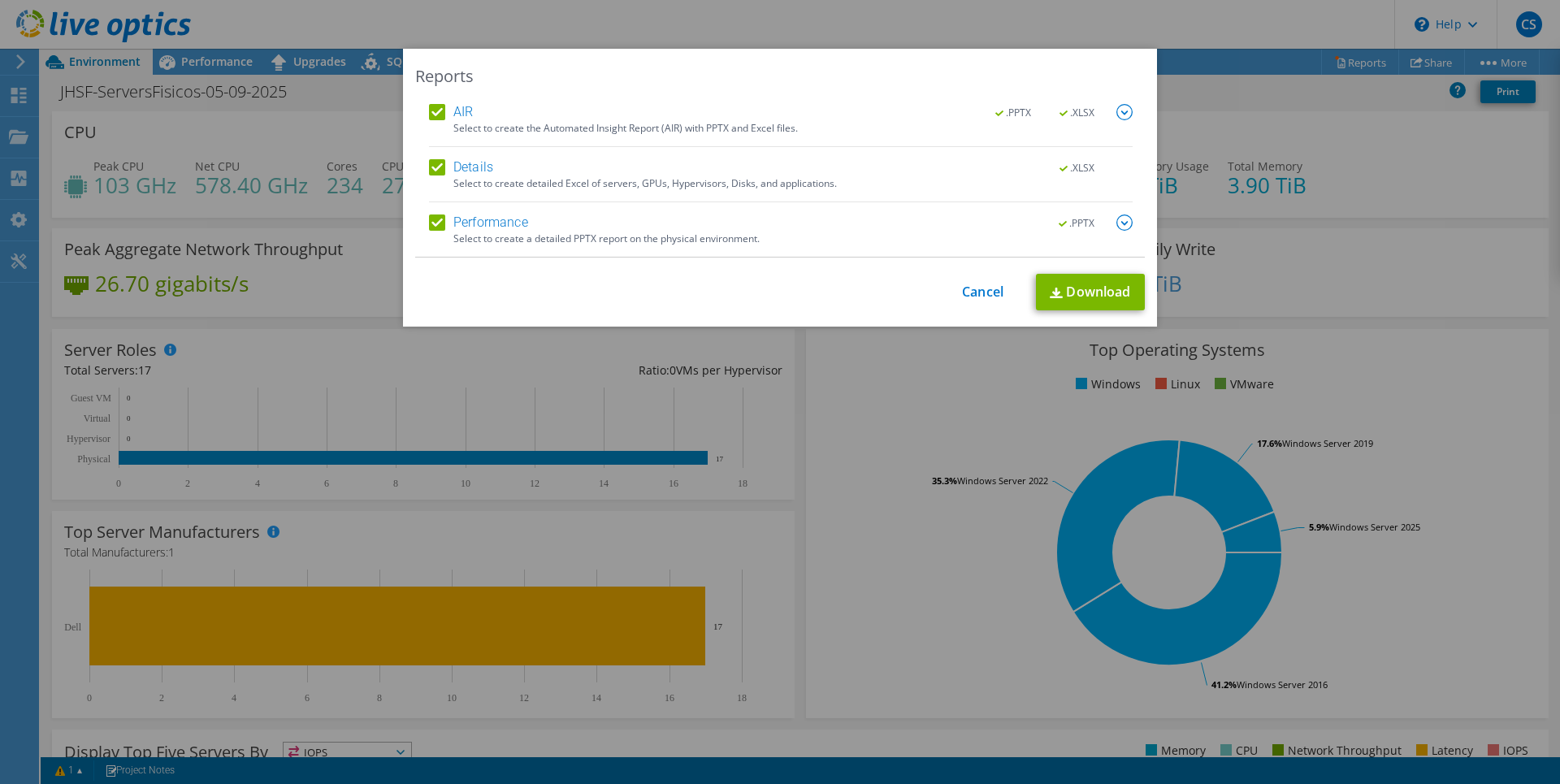
click at [1117, 219] on img at bounding box center [1124, 223] width 16 height 16
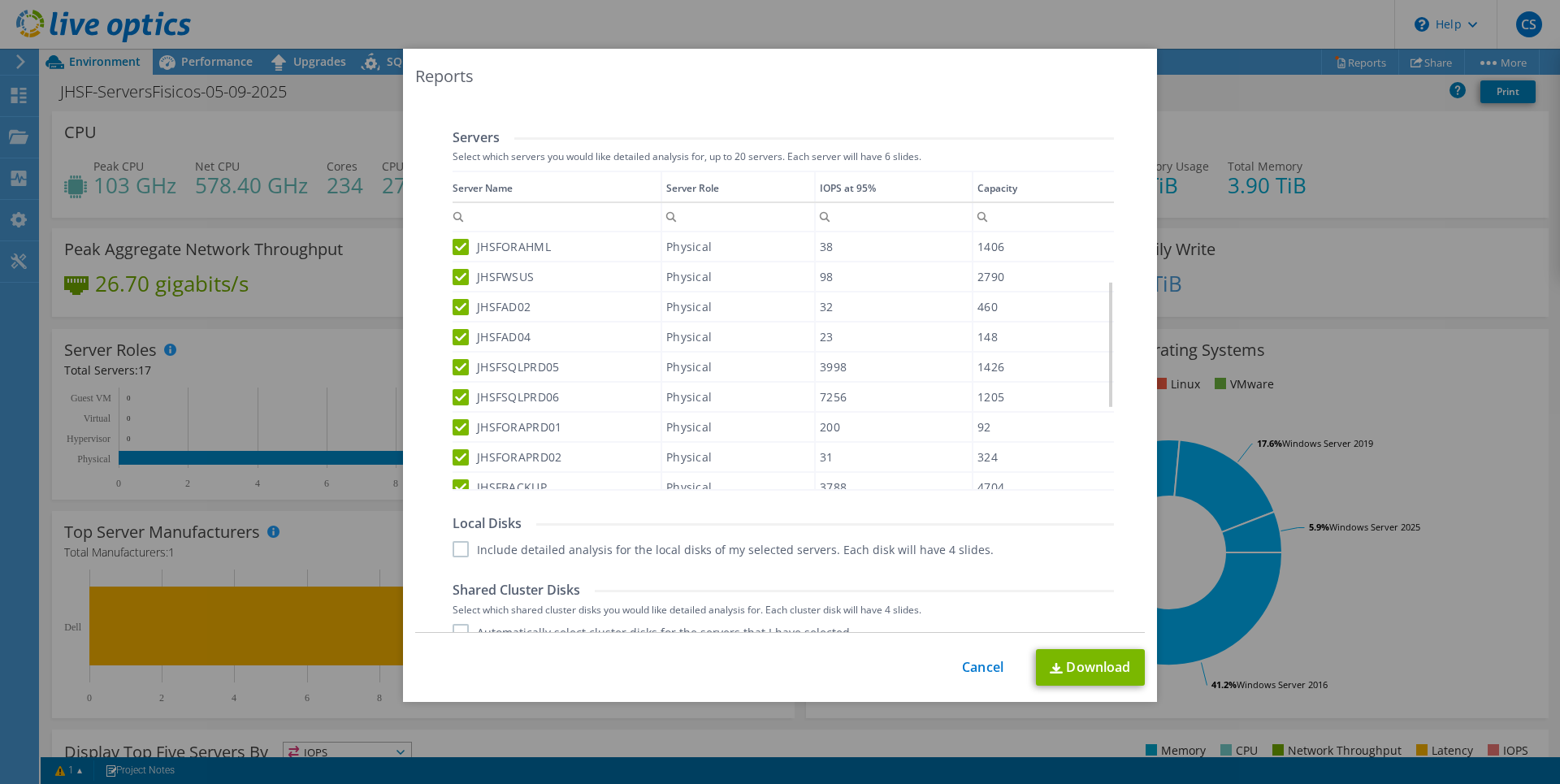
scroll to position [452, 0]
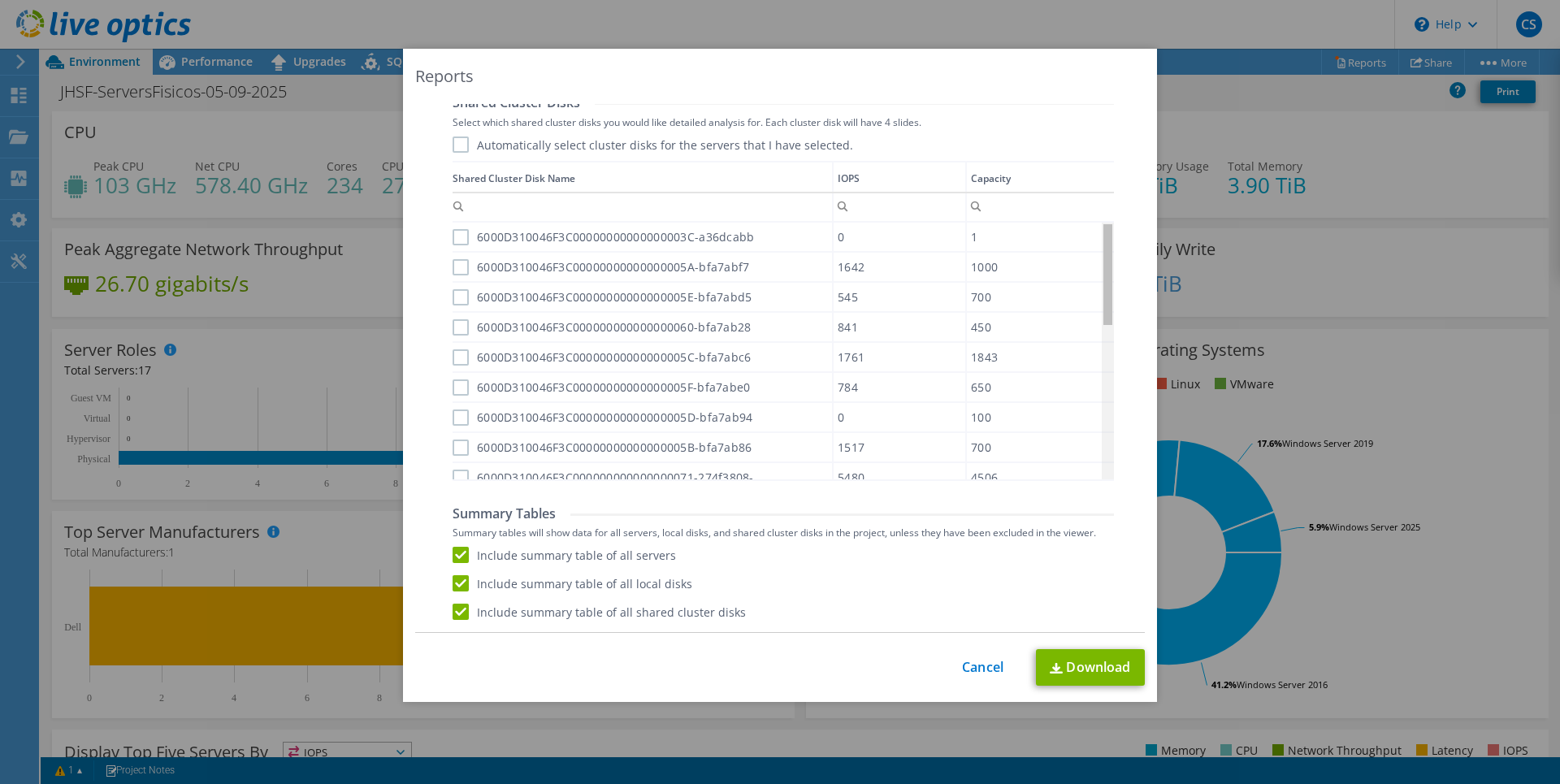
drag, startPoint x: 1104, startPoint y: 443, endPoint x: 1085, endPoint y: 214, distance: 229.8
click at [1085, 216] on body "CS End User C&C Suporte [EMAIL_ADDRESS][DOMAIN_NAME] C E C COMPUTACAO E COMUNIC…" at bounding box center [780, 392] width 1560 height 784
click at [453, 236] on label "6000D310046F3C00000000000000003C-a36dcabb" at bounding box center [603, 237] width 301 height 16
click at [0, 0] on input "6000D310046F3C00000000000000003C-a36dcabb" at bounding box center [0, 0] width 0 height 0
click at [455, 263] on label "6000D310046F3C00000000000000005A-bfa7abf7" at bounding box center [601, 267] width 297 height 16
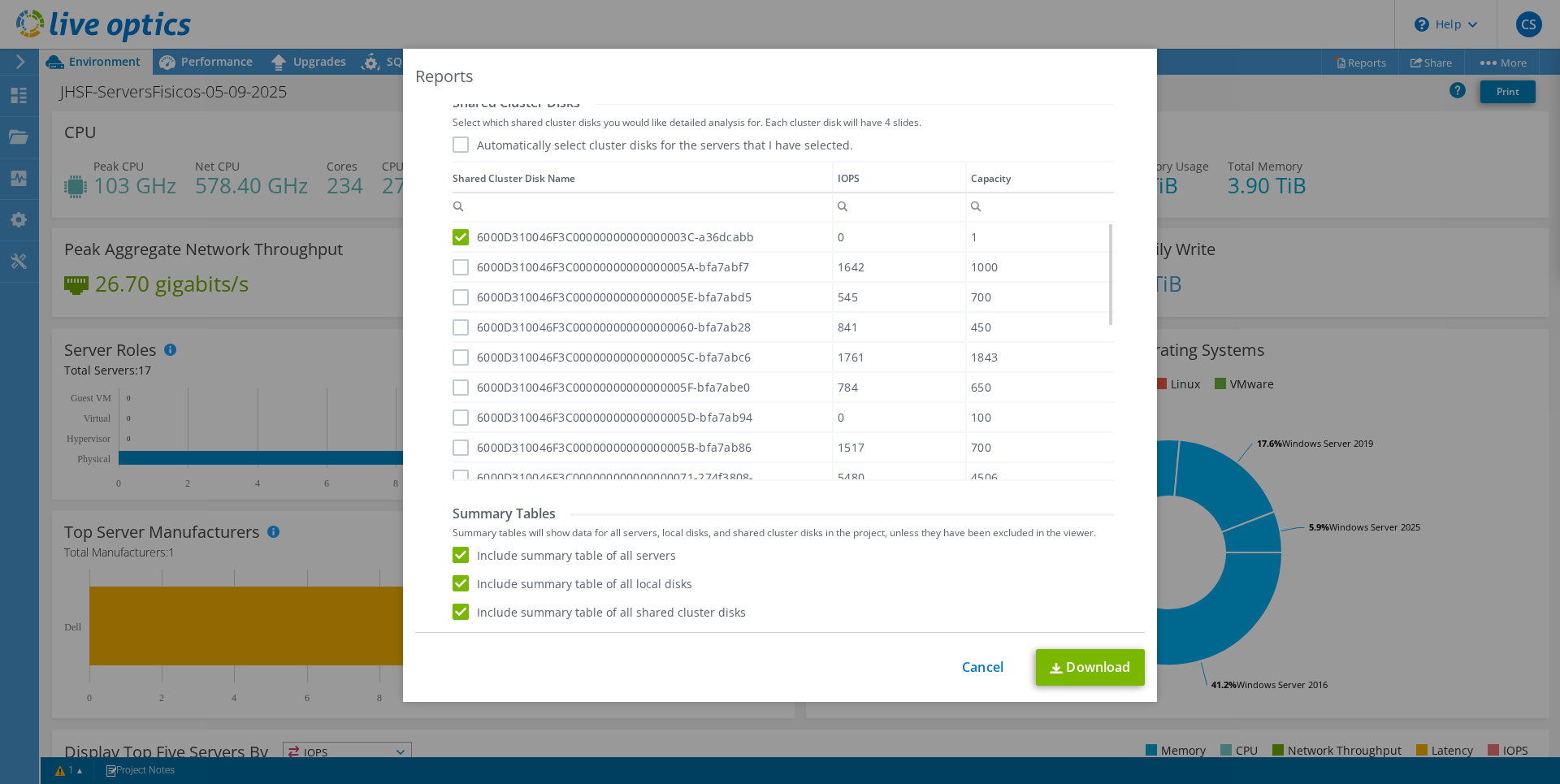
click at [0, 0] on input "6000D310046F3C00000000000000005A-bfa7abf7" at bounding box center [0, 0] width 0 height 0
click at [453, 293] on label "6000D310046F3C00000000000000005E-bfa7abd5" at bounding box center [602, 297] width 299 height 16
click at [0, 0] on input "6000D310046F3C00000000000000005E-bfa7abd5" at bounding box center [0, 0] width 0 height 0
click at [453, 325] on label "6000D310046F3C000000000000000060-bfa7ab28" at bounding box center [602, 327] width 299 height 16
click at [0, 0] on input "6000D310046F3C000000000000000060-bfa7ab28" at bounding box center [0, 0] width 0 height 0
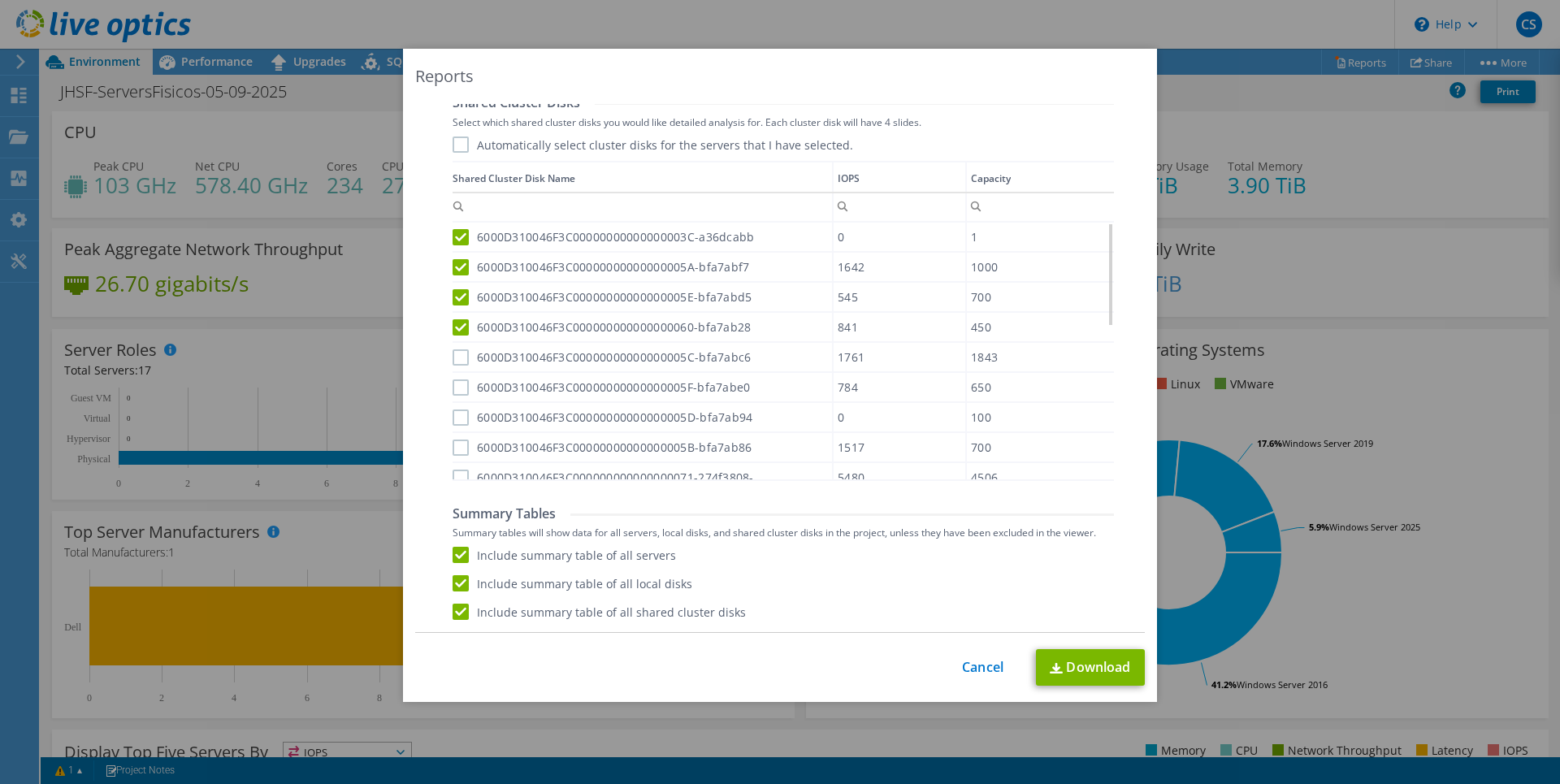
click at [456, 353] on label "6000D310046F3C00000000000000005C-bfa7abc6" at bounding box center [602, 357] width 299 height 16
click at [0, 0] on input "6000D310046F3C00000000000000005C-bfa7abc6" at bounding box center [0, 0] width 0 height 0
click at [458, 392] on label "6000D310046F3C00000000000000005F-bfa7abe0" at bounding box center [601, 387] width 298 height 16
click at [0, 0] on input "6000D310046F3C00000000000000005F-bfa7abe0" at bounding box center [0, 0] width 0 height 0
click at [455, 416] on label "6000D310046F3C00000000000000005D-bfa7ab94" at bounding box center [603, 417] width 300 height 16
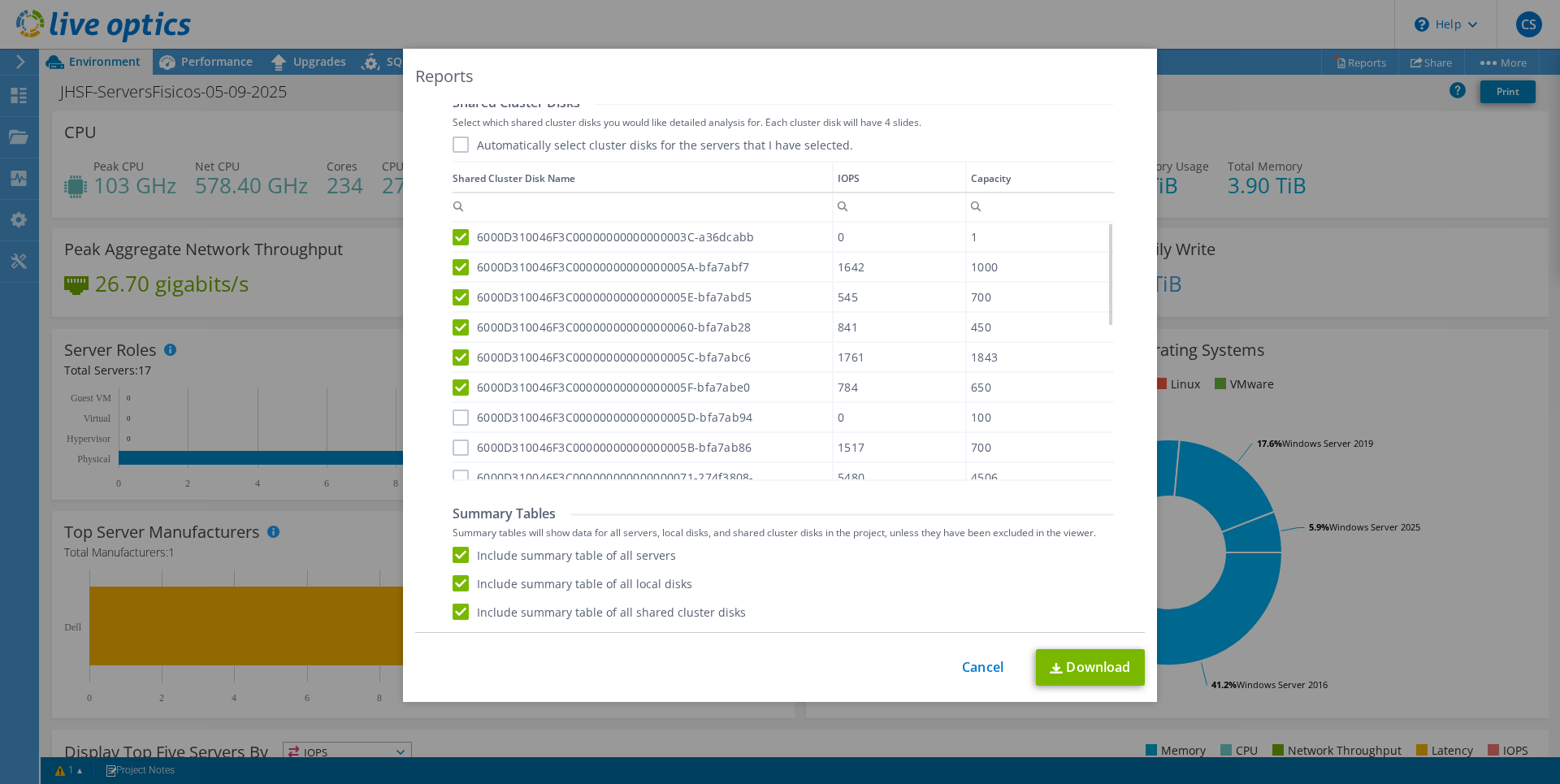
click at [0, 0] on input "6000D310046F3C00000000000000005D-bfa7ab94" at bounding box center [0, 0] width 0 height 0
click at [455, 441] on label "6000D310046F3C00000000000000005B-bfa7ab86" at bounding box center [602, 448] width 299 height 16
click at [0, 0] on input "6000D310046F3C00000000000000005B-bfa7ab86" at bounding box center [0, 0] width 0 height 0
click at [457, 472] on label "6000D310046F3C000000000000000071-274f3808-" at bounding box center [603, 477] width 301 height 16
click at [0, 0] on input "6000D310046F3C000000000000000071-274f3808-" at bounding box center [0, 0] width 0 height 0
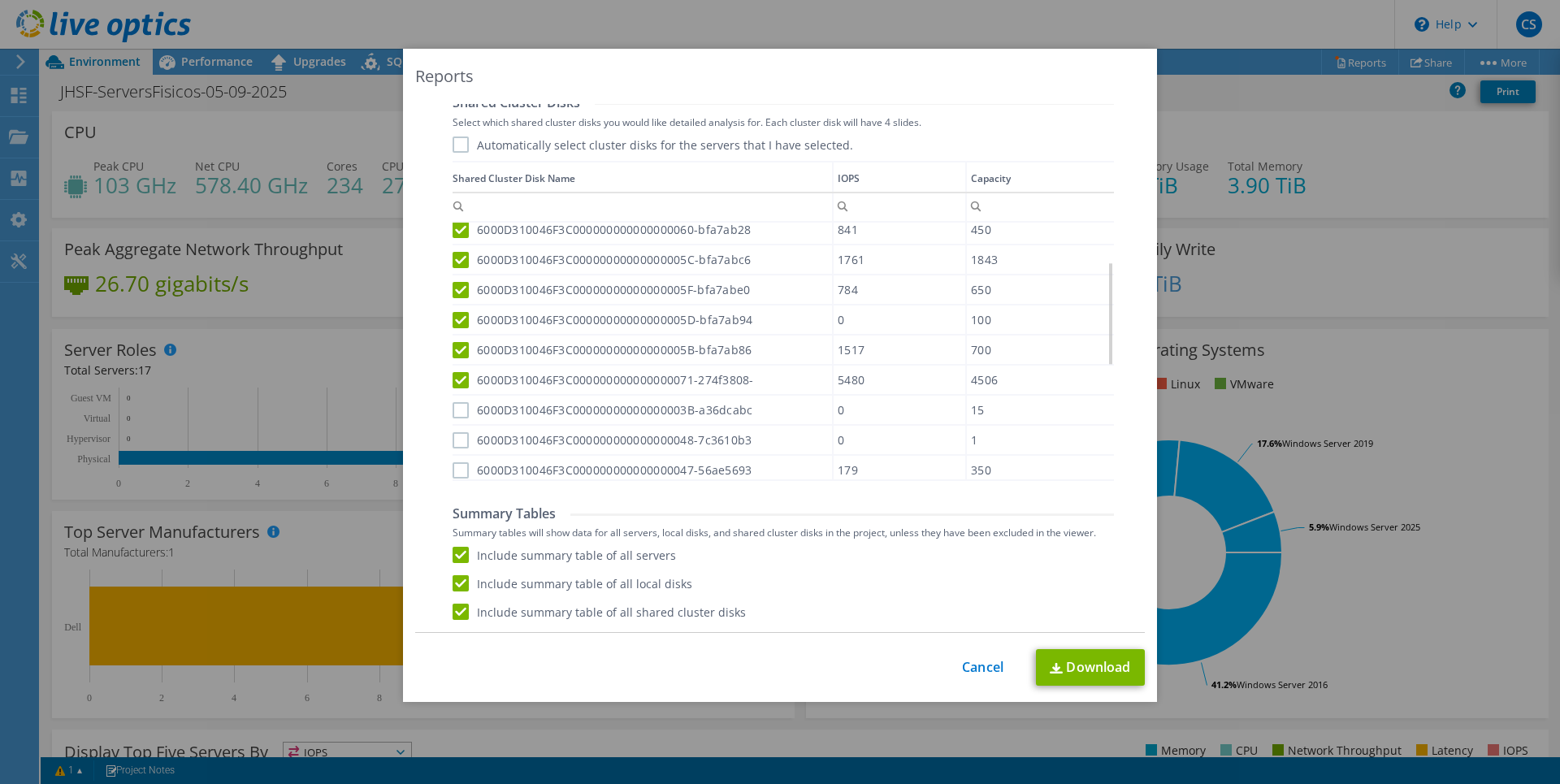
click at [453, 414] on label "6000D310046F3C00000000000000003B-a36dcabc" at bounding box center [603, 410] width 300 height 16
click at [0, 0] on input "6000D310046F3C00000000000000003B-a36dcabc" at bounding box center [0, 0] width 0 height 0
click at [453, 434] on label "6000D310046F3C000000000000000048-7c3610b3" at bounding box center [602, 440] width 299 height 16
click at [0, 0] on input "6000D310046F3C000000000000000048-7c3610b3" at bounding box center [0, 0] width 0 height 0
click at [456, 467] on label "6000D310046F3C000000000000000047-56ae5693" at bounding box center [602, 470] width 299 height 16
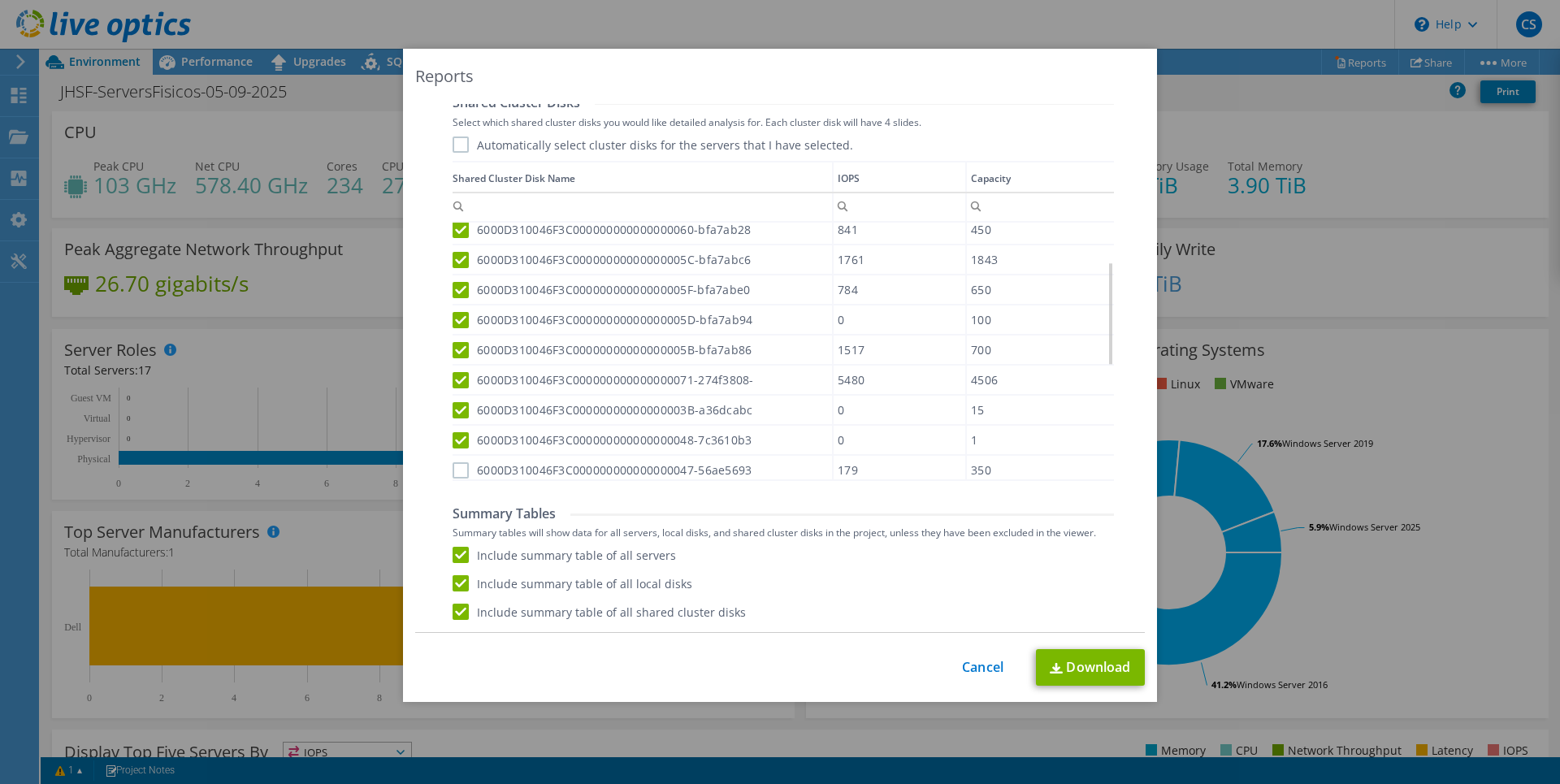
click at [0, 0] on input "6000D310046F3C000000000000000047-56ae5693" at bounding box center [0, 0] width 0 height 0
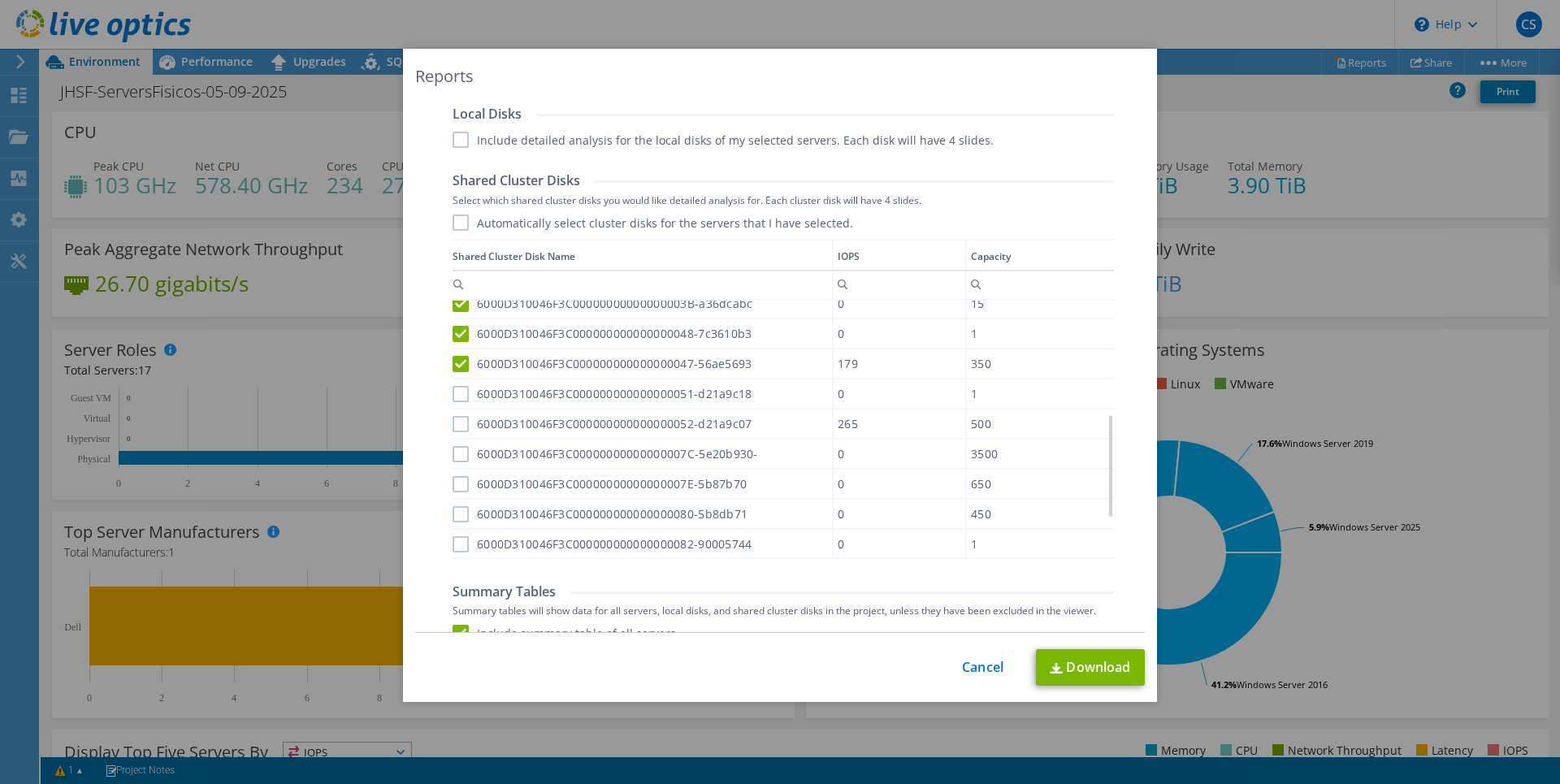
click at [457, 396] on label "6000D310046F3C000000000000000051-d21a9c18" at bounding box center [602, 393] width 299 height 16
click at [0, 0] on input "6000D310046F3C000000000000000051-d21a9c18" at bounding box center [0, 0] width 0 height 0
click at [457, 420] on label "6000D310046F3C000000000000000052-d21a9c07" at bounding box center [602, 423] width 299 height 16
click at [0, 0] on input "6000D310046F3C000000000000000052-d21a9c07" at bounding box center [0, 0] width 0 height 0
click at [455, 457] on label "6000D310046F3C00000000000000007C-5e20b930-" at bounding box center [606, 454] width 305 height 16
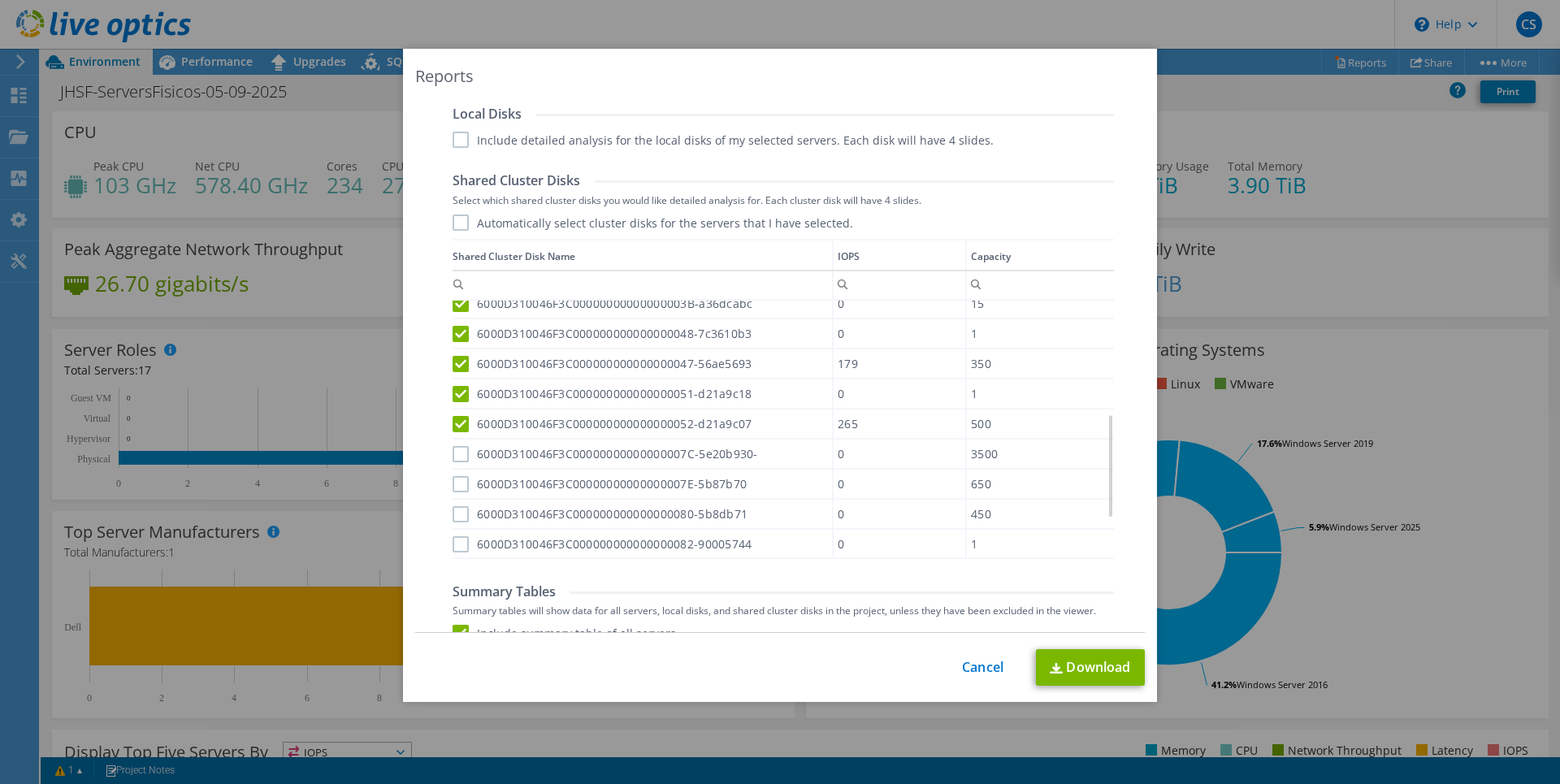
click at [0, 0] on input "6000D310046F3C00000000000000007C-5e20b930-" at bounding box center [0, 0] width 0 height 0
drag, startPoint x: 457, startPoint y: 482, endPoint x: 456, endPoint y: 494, distance: 12.0
click at [457, 482] on label "6000D310046F3C00000000000000007E-5b87b70" at bounding box center [600, 484] width 294 height 16
click at [0, 0] on input "6000D310046F3C00000000000000007E-5b87b70" at bounding box center [0, 0] width 0 height 0
click at [456, 511] on label "6000D310046F3C000000000000000080-5b8db71" at bounding box center [601, 514] width 295 height 16
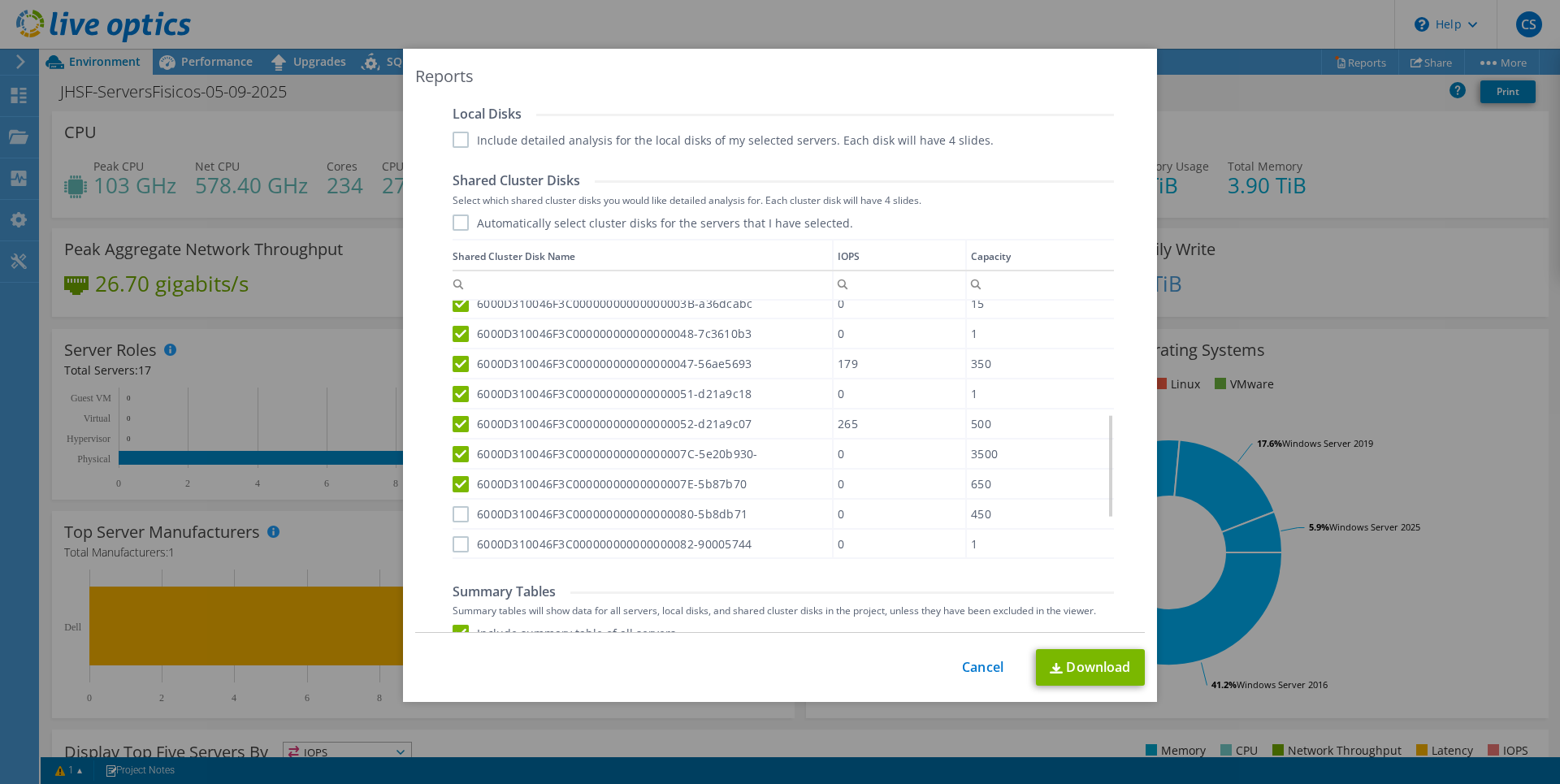
click at [0, 0] on input "6000D310046F3C000000000000000080-5b8db71" at bounding box center [0, 0] width 0 height 0
click at [453, 543] on label "6000D310046F3C000000000000000082-90005744" at bounding box center [602, 544] width 299 height 16
click at [0, 0] on input "6000D310046F3C000000000000000082-90005744" at bounding box center [0, 0] width 0 height 0
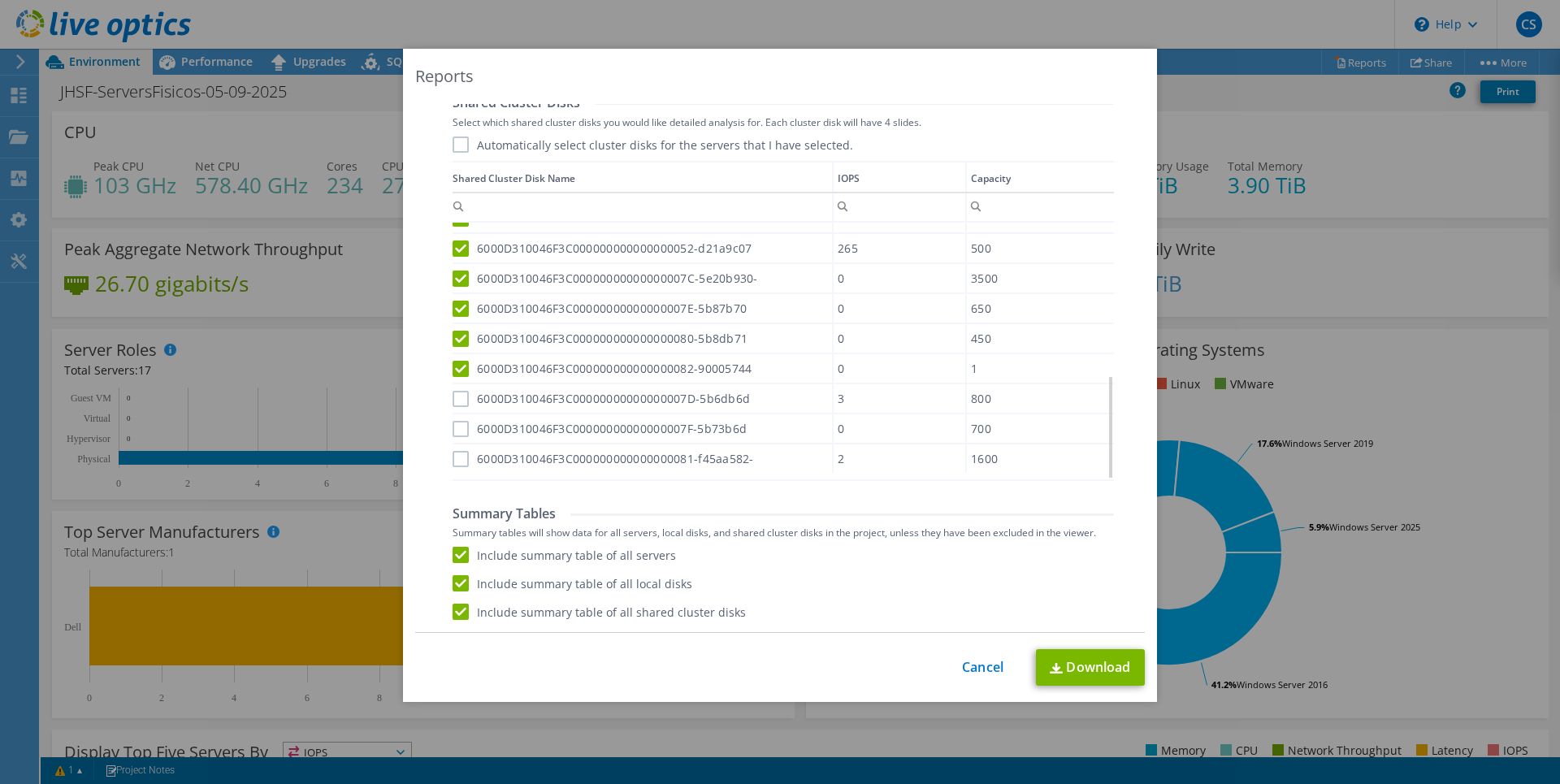
click at [455, 396] on label "6000D310046F3C00000000000000007D-5b6db6d" at bounding box center [601, 398] width 298 height 16
click at [0, 0] on input "6000D310046F3C00000000000000007D-5b6db6d" at bounding box center [0, 0] width 0 height 0
click at [453, 427] on label "6000D310046F3C00000000000000007F-5b73b6d" at bounding box center [600, 429] width 294 height 16
click at [0, 0] on input "6000D310046F3C00000000000000007F-5b73b6d" at bounding box center [0, 0] width 0 height 0
click at [453, 460] on label "6000D310046F3C000000000000000081-f45aa582-" at bounding box center [603, 459] width 301 height 16
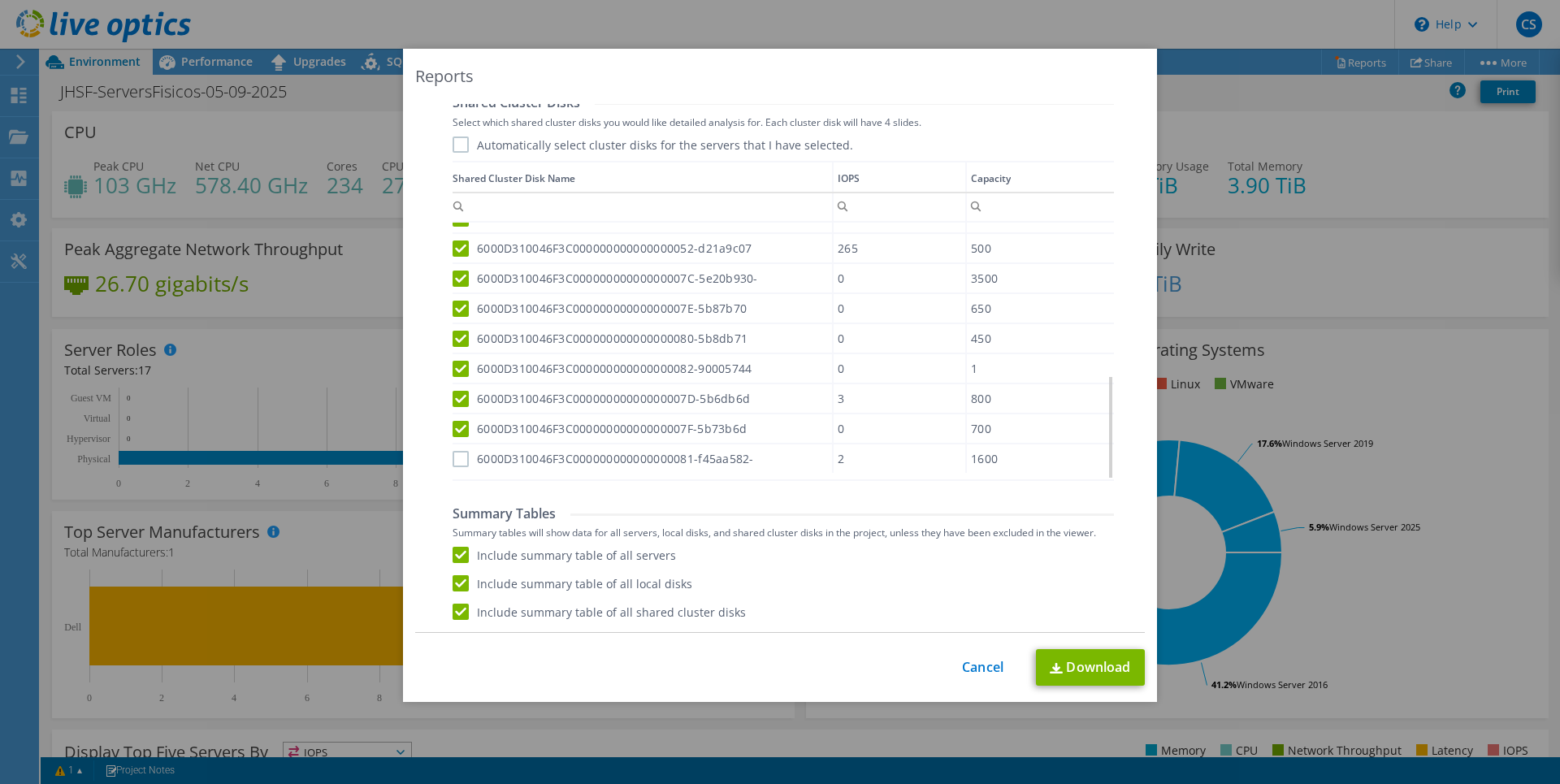
click at [0, 0] on input "6000D310046F3C000000000000000081-f45aa582-" at bounding box center [0, 0] width 0 height 0
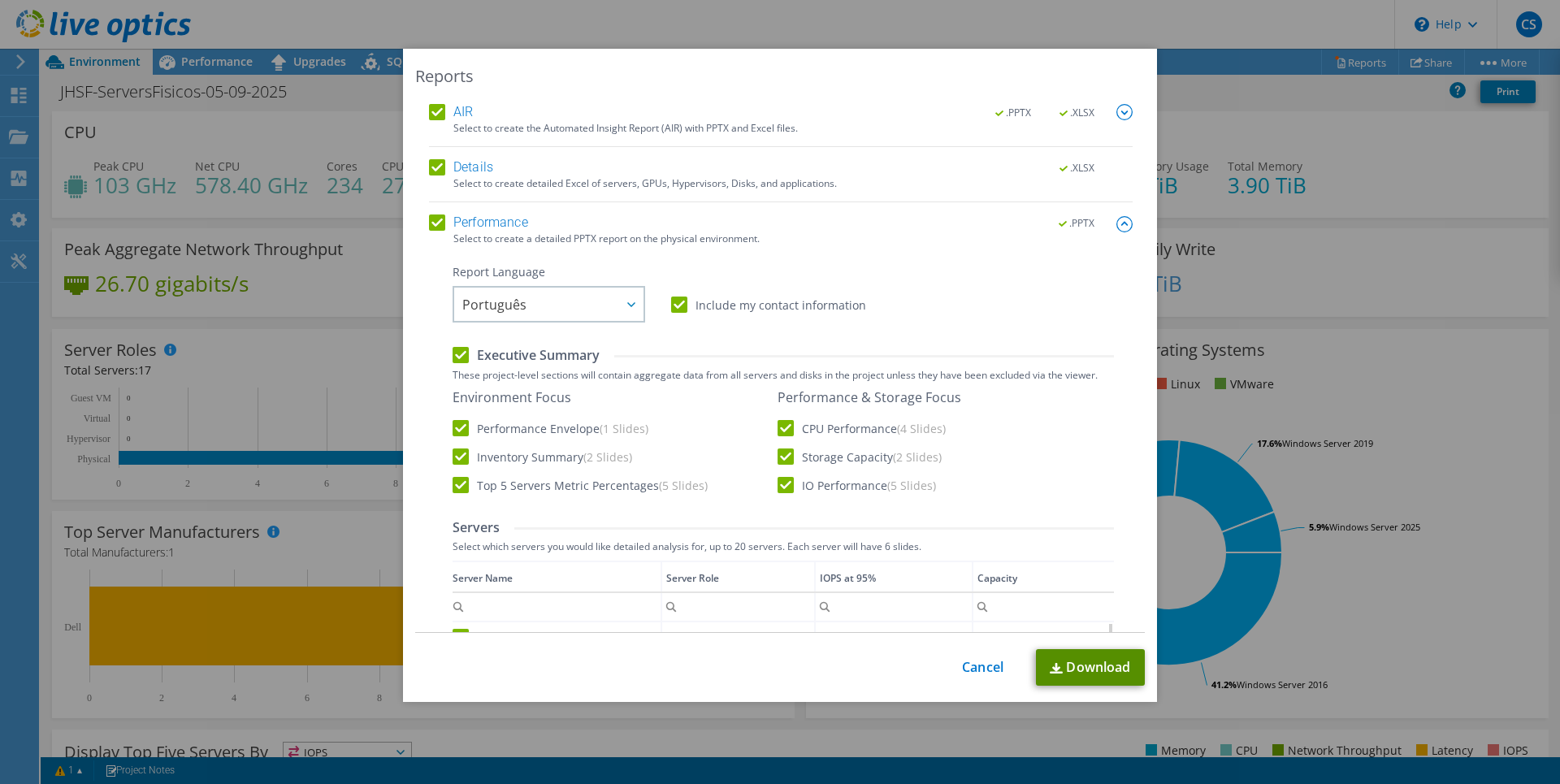
click at [1092, 673] on link "Download" at bounding box center [1091, 668] width 109 height 36
click at [976, 674] on link "Cancel" at bounding box center [983, 668] width 41 height 16
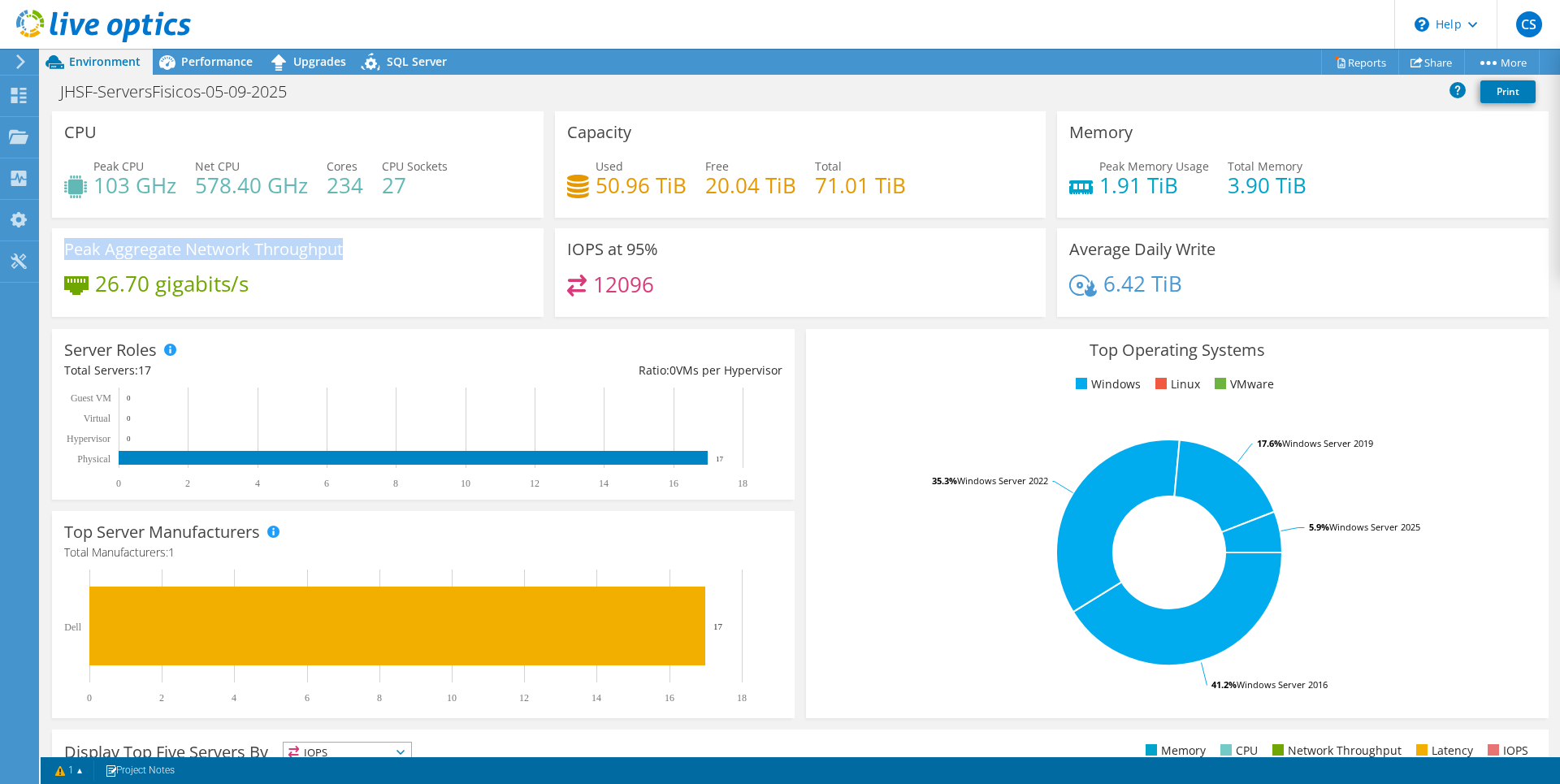
drag, startPoint x: 64, startPoint y: 250, endPoint x: 360, endPoint y: 245, distance: 296.0
click at [367, 242] on div "Peak Aggregate Network Throughput 26.70 gigabits/s" at bounding box center [298, 273] width 492 height 89
click at [329, 251] on h3 "Peak Aggregate Network Throughput" at bounding box center [203, 249] width 279 height 18
drag, startPoint x: 62, startPoint y: 248, endPoint x: 352, endPoint y: 248, distance: 290.0
click at [352, 248] on div "Peak Aggregate Network Throughput 26.70 gigabits/s" at bounding box center [298, 273] width 492 height 89
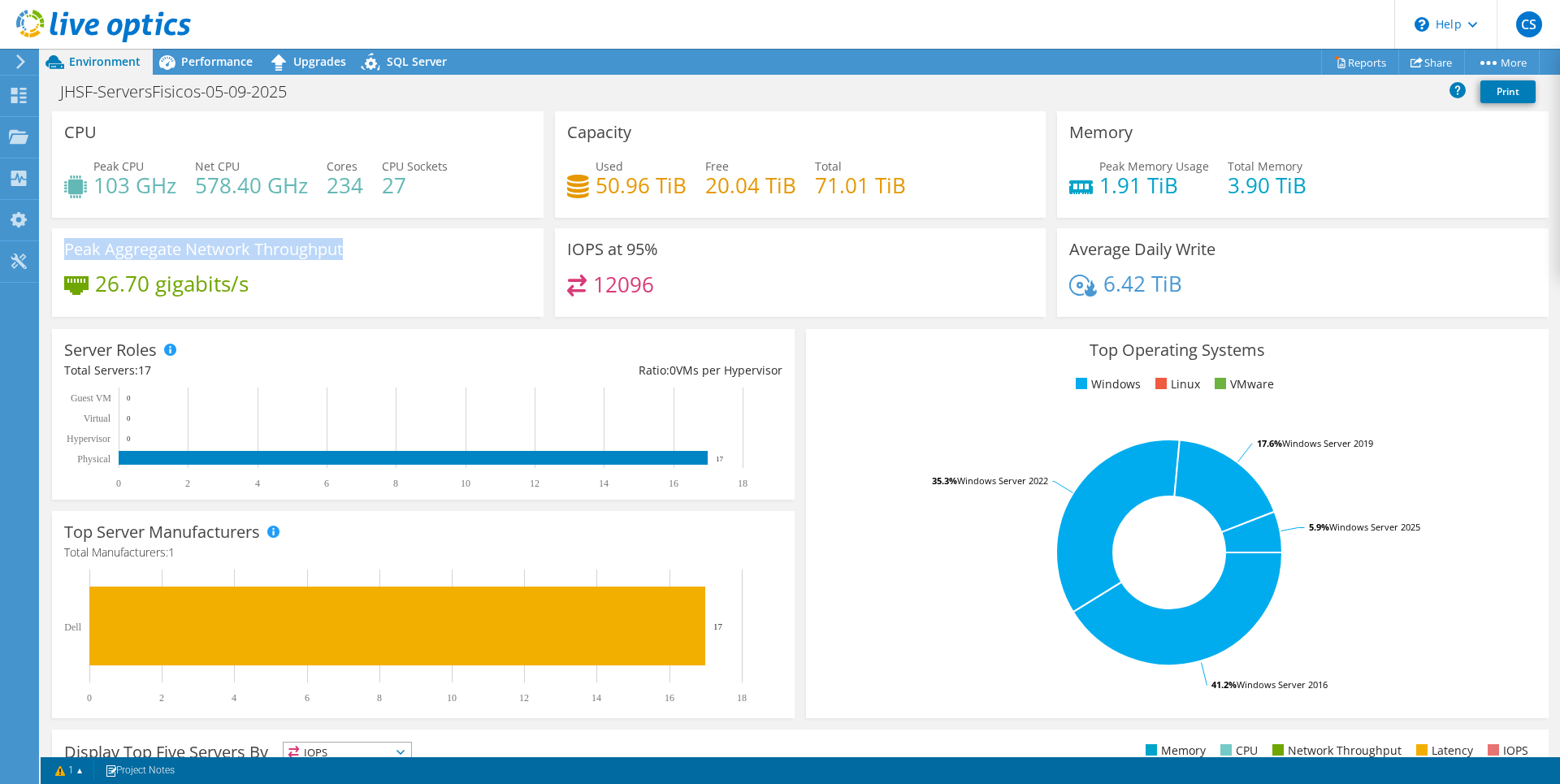
click at [264, 250] on h3 "Peak Aggregate Network Throughput" at bounding box center [203, 249] width 279 height 18
drag, startPoint x: 421, startPoint y: 184, endPoint x: 64, endPoint y: 121, distance: 362.5
click at [64, 121] on div "CPU Peak CPU 103 GHz Net CPU 578.40 GHz Cores 234 CPU Sockets 27" at bounding box center [298, 164] width 492 height 106
click at [58, 92] on h1 "JHSF-ServersFisicos-05-09-2025" at bounding box center [182, 91] width 259 height 18
click at [62, 89] on h1 "JHSF-ServersFisicos-05-09-2025" at bounding box center [182, 91] width 259 height 18
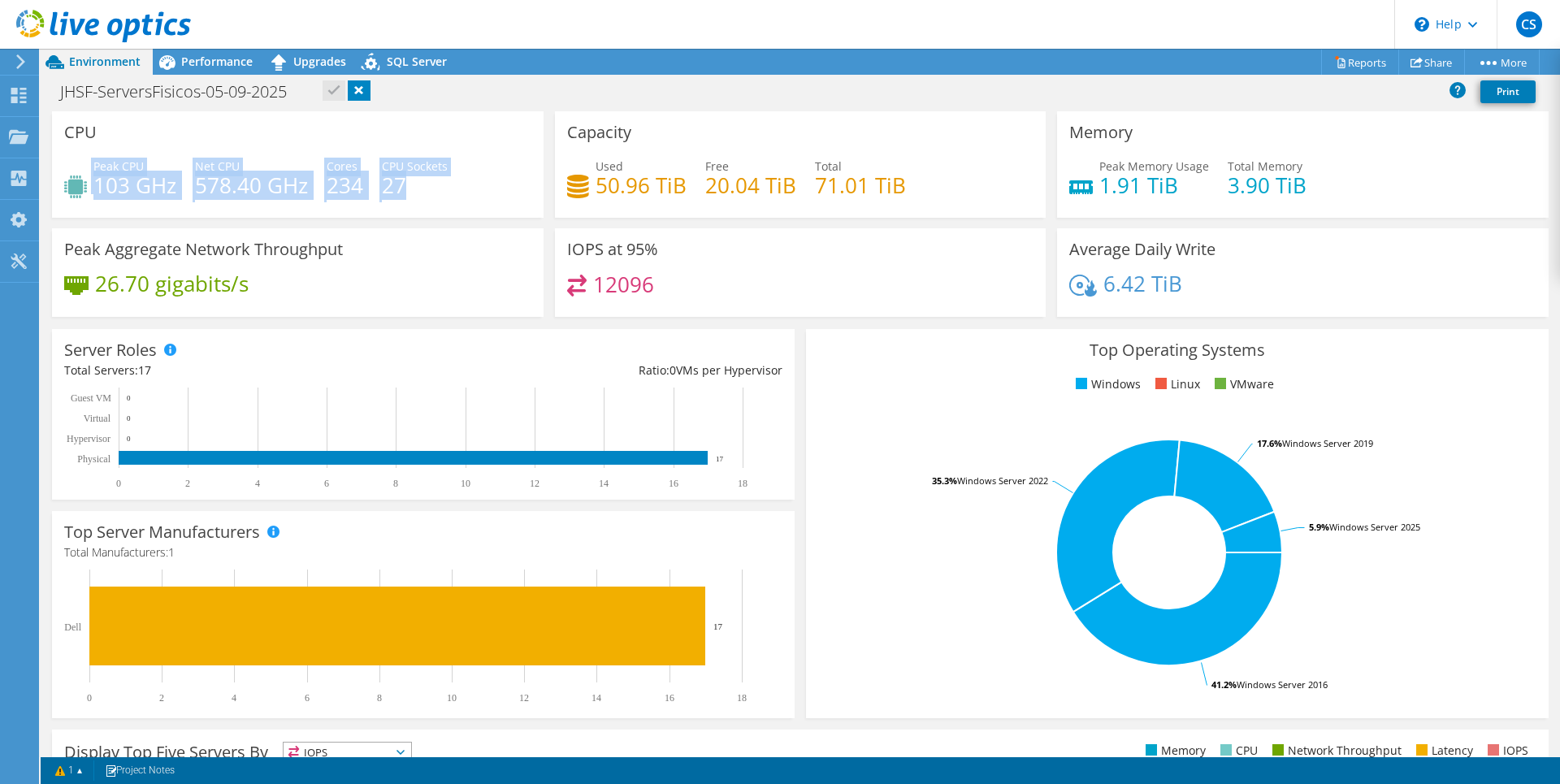
drag, startPoint x: 64, startPoint y: 129, endPoint x: 425, endPoint y: 177, distance: 364.2
click at [425, 177] on div "CPU Peak CPU 103 GHz Net CPU 578.40 GHz Cores 234 CPU Sockets 27" at bounding box center [298, 164] width 492 height 106
click at [412, 191] on h4 "27" at bounding box center [415, 185] width 66 height 18
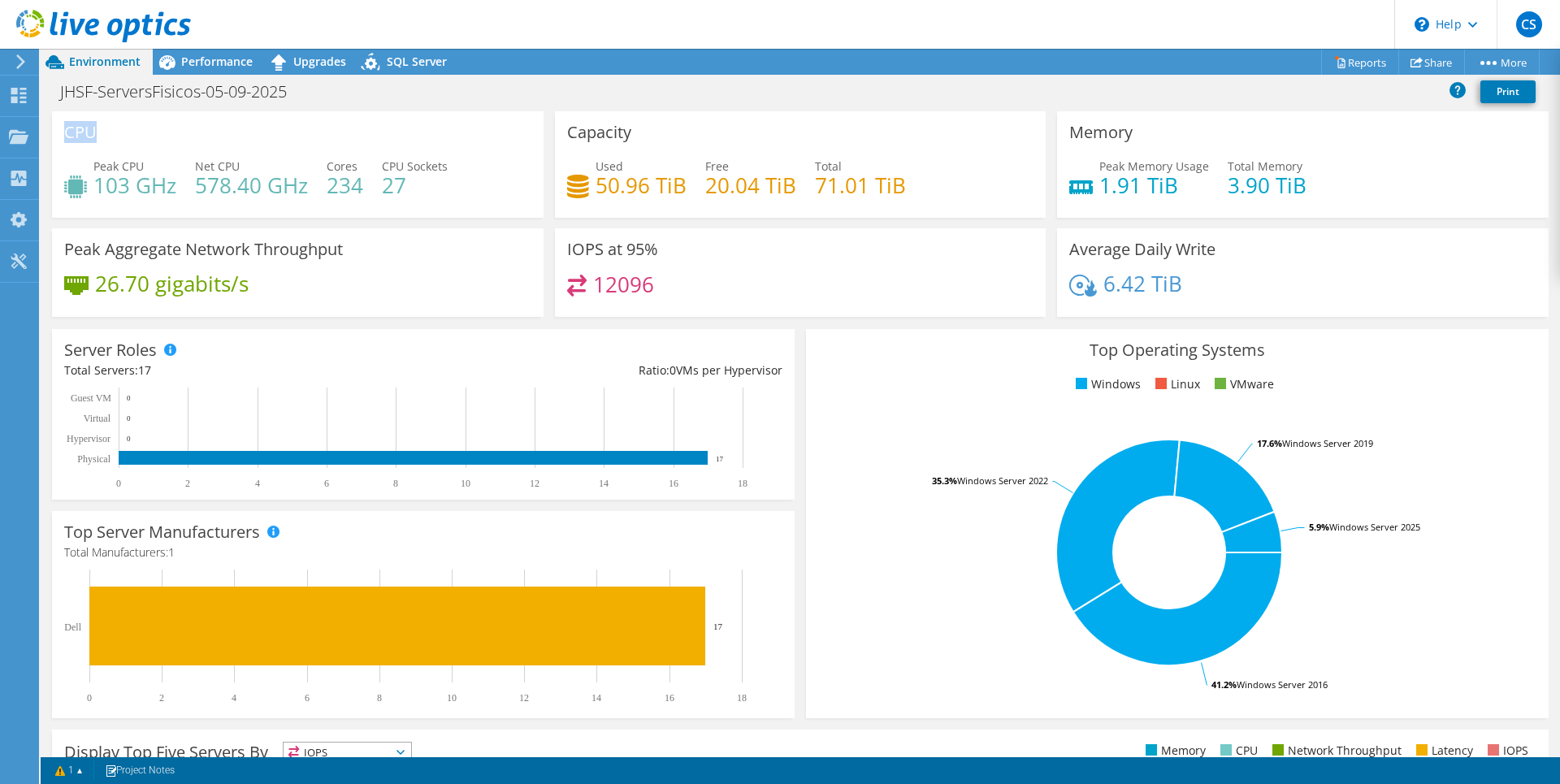
drag, startPoint x: 407, startPoint y: 179, endPoint x: 61, endPoint y: 135, distance: 348.8
click at [61, 135] on div "CPU Peak CPU 103 GHz Net CPU 578.40 GHz Cores 234 CPU Sockets 27" at bounding box center [298, 164] width 492 height 106
drag, startPoint x: 362, startPoint y: 249, endPoint x: 342, endPoint y: 253, distance: 20.4
click at [342, 253] on div "Peak Aggregate Network Throughput 26.70 gigabits/s" at bounding box center [298, 273] width 492 height 89
drag, startPoint x: 256, startPoint y: 245, endPoint x: 356, endPoint y: 248, distance: 100.0
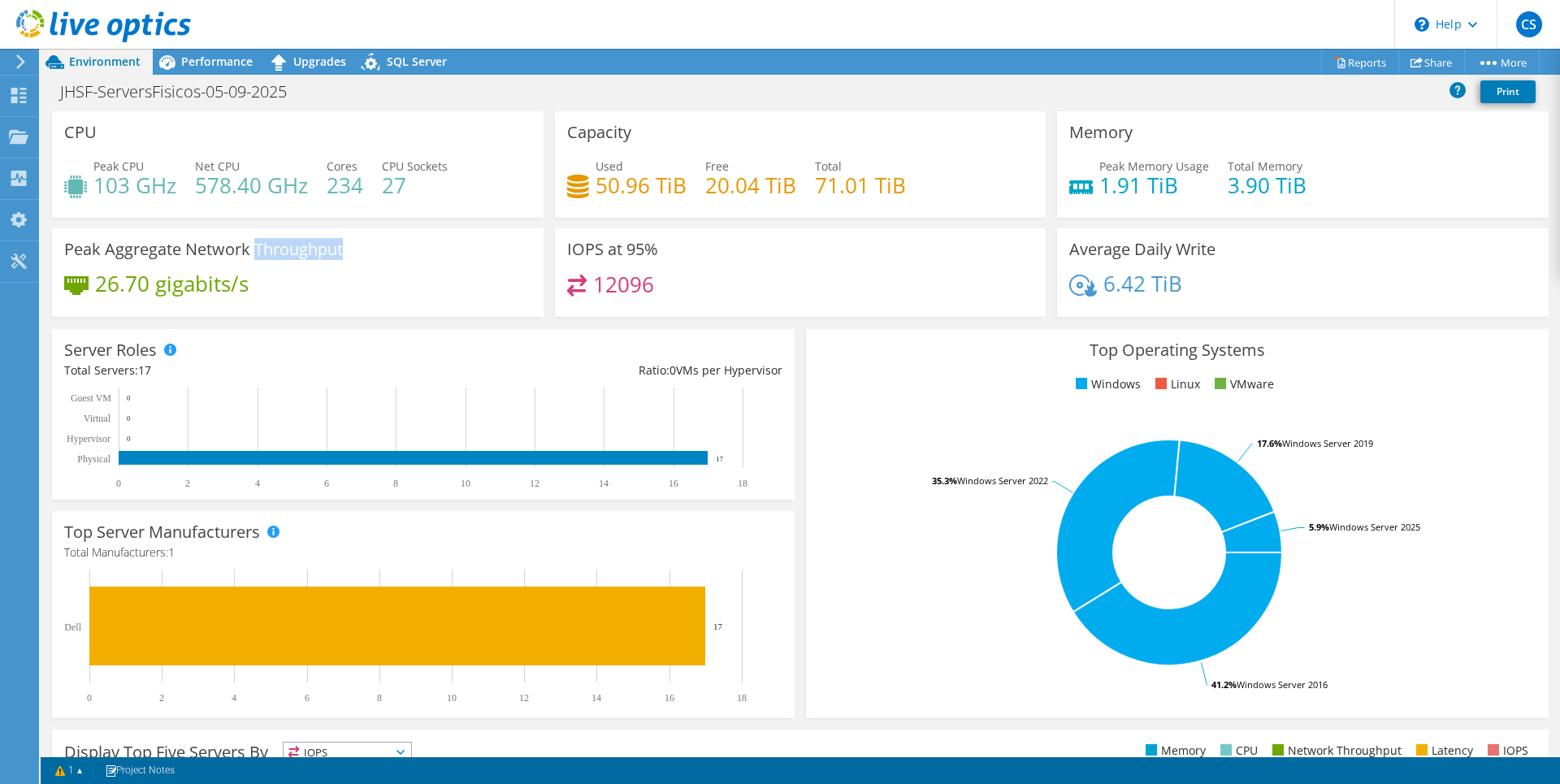
click at [356, 248] on div "Peak Aggregate Network Throughput 26.70 gigabits/s" at bounding box center [298, 273] width 492 height 89
click at [341, 252] on h3 "Peak Aggregate Network Throughput" at bounding box center [203, 249] width 279 height 18
drag, startPoint x: 327, startPoint y: 252, endPoint x: 67, endPoint y: 125, distance: 289.4
click at [67, 125] on div "CPU Peak CPU 103 GHz Net CPU 578.40 GHz Cores 234 CPU Sockets 27 Capacity Used …" at bounding box center [801, 219] width 1508 height 216
click at [173, 182] on h4 "103 GHz" at bounding box center [135, 185] width 83 height 18
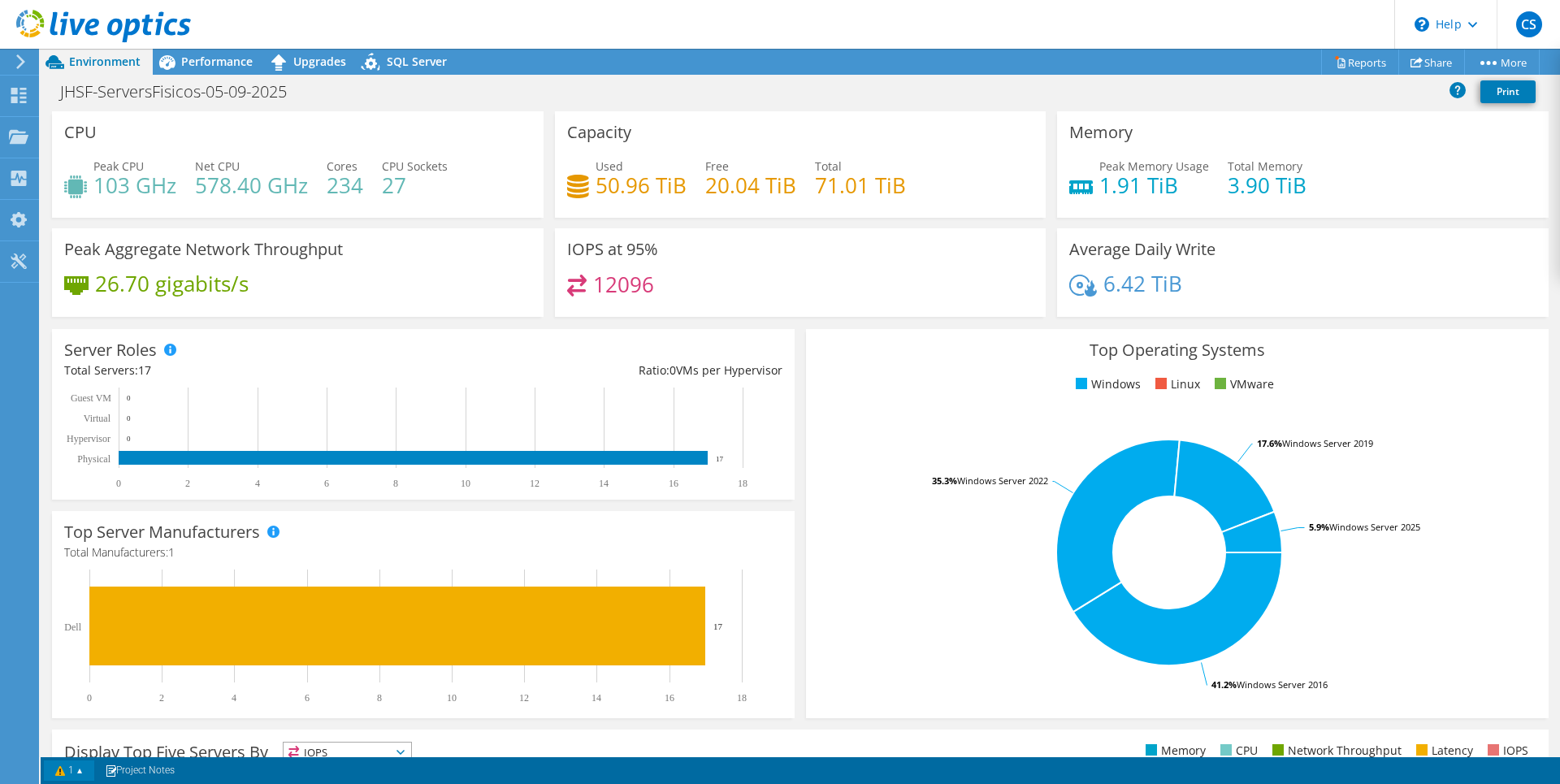
click at [87, 774] on link "1" at bounding box center [69, 771] width 50 height 21
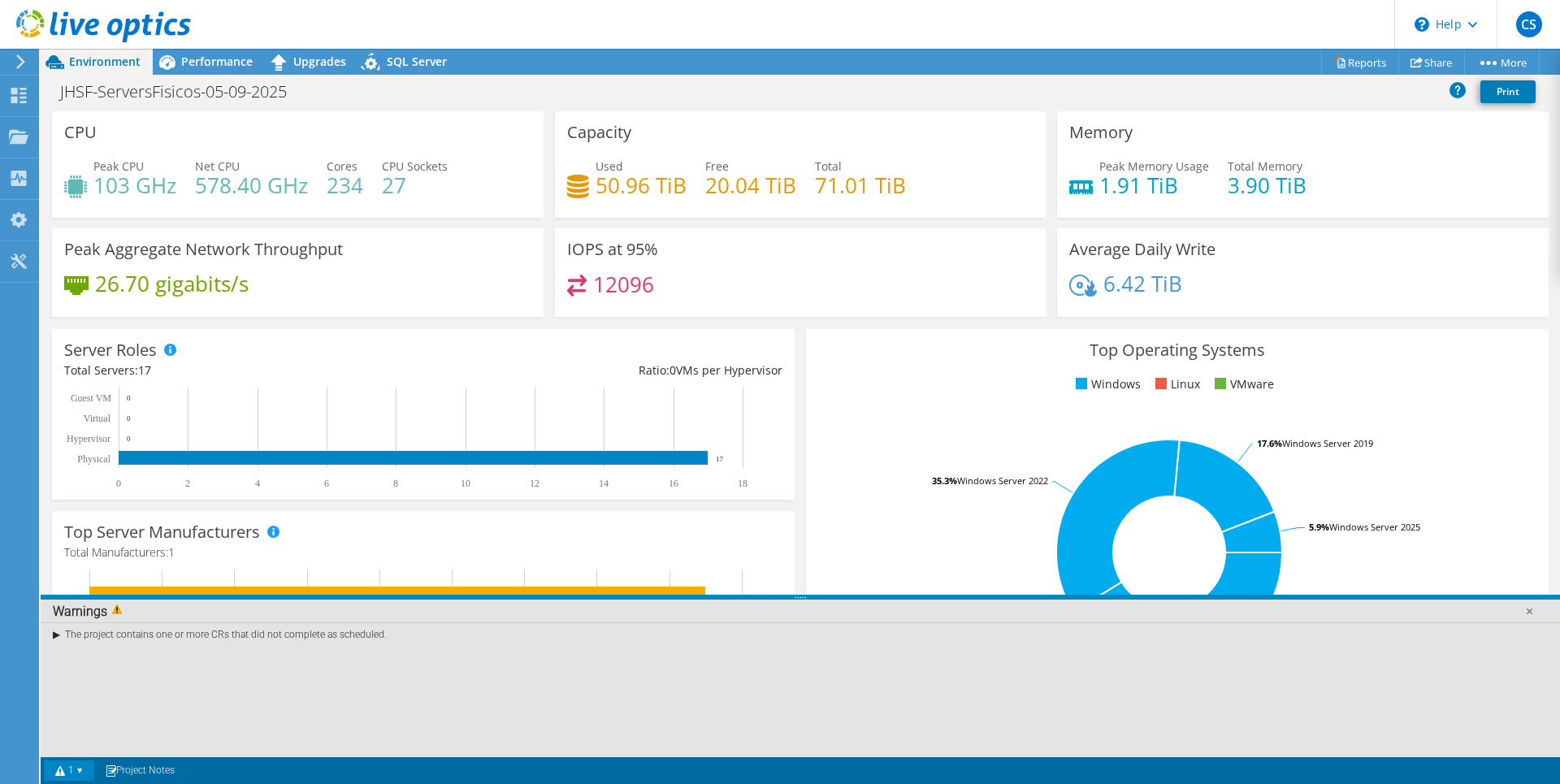
click at [87, 774] on link "1" at bounding box center [69, 771] width 50 height 21
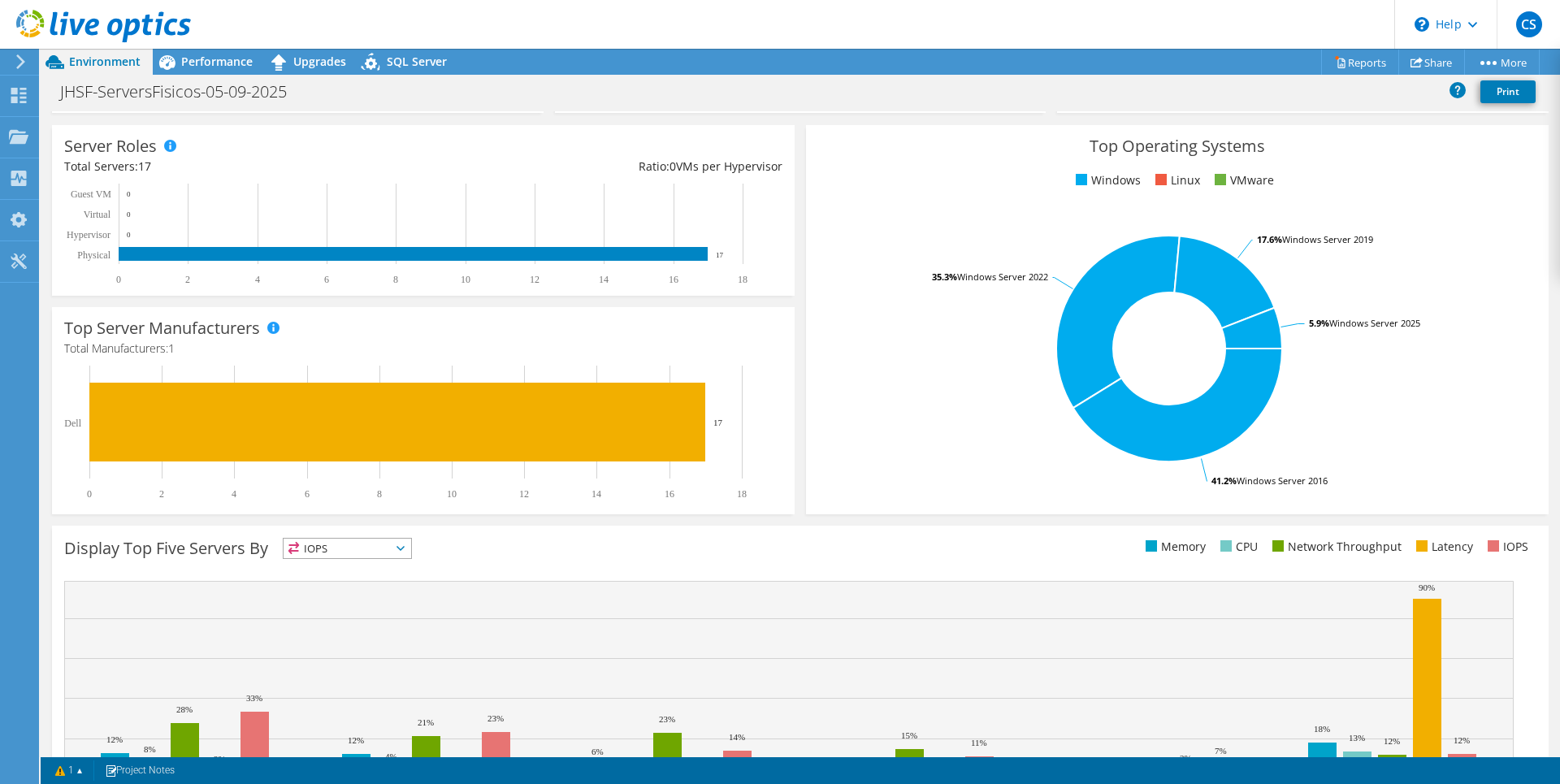
scroll to position [0, 0]
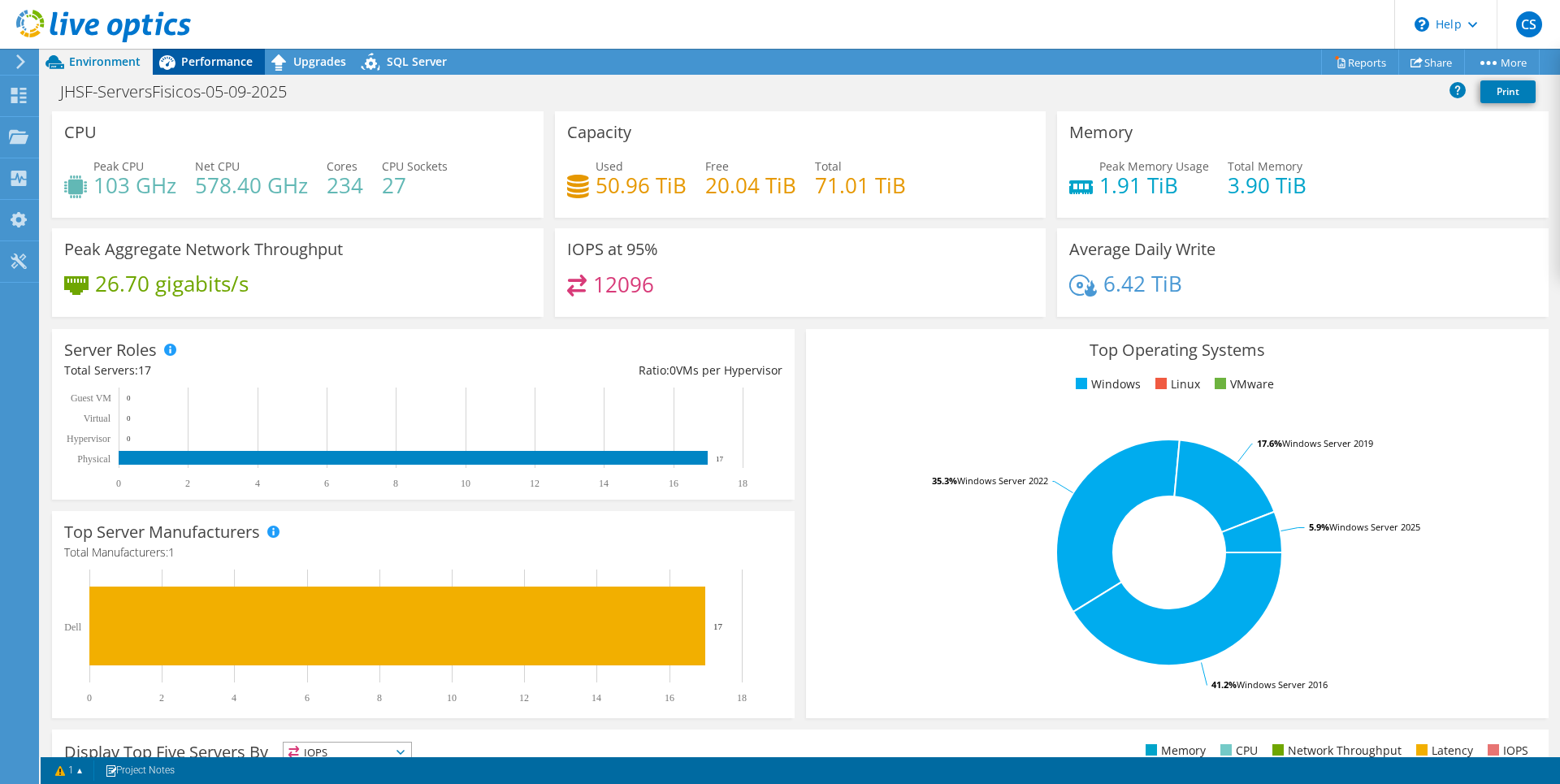
click at [211, 60] on span "Performance" at bounding box center [217, 61] width 72 height 16
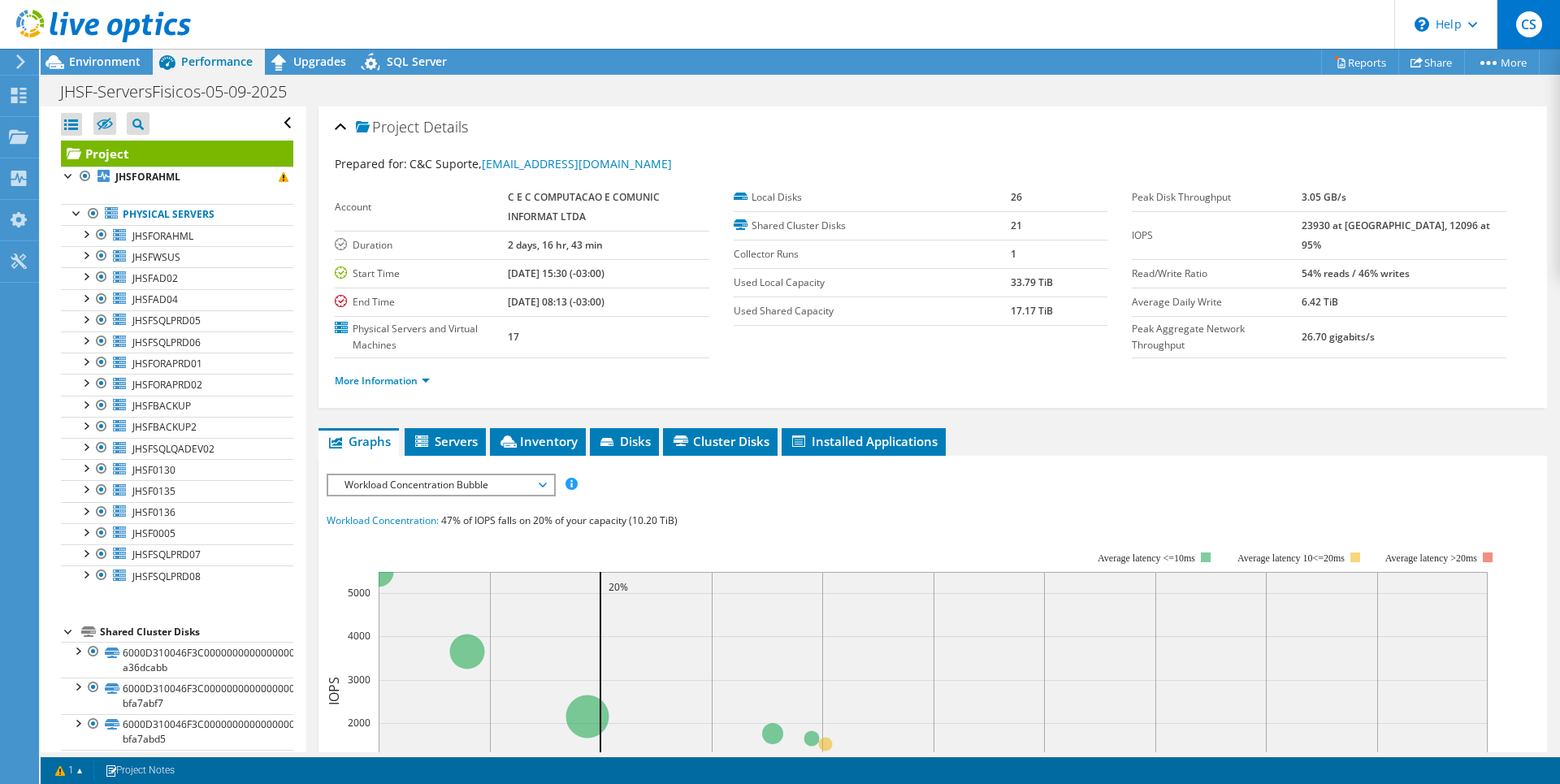
click at [1538, 27] on span "CS" at bounding box center [1530, 24] width 26 height 26
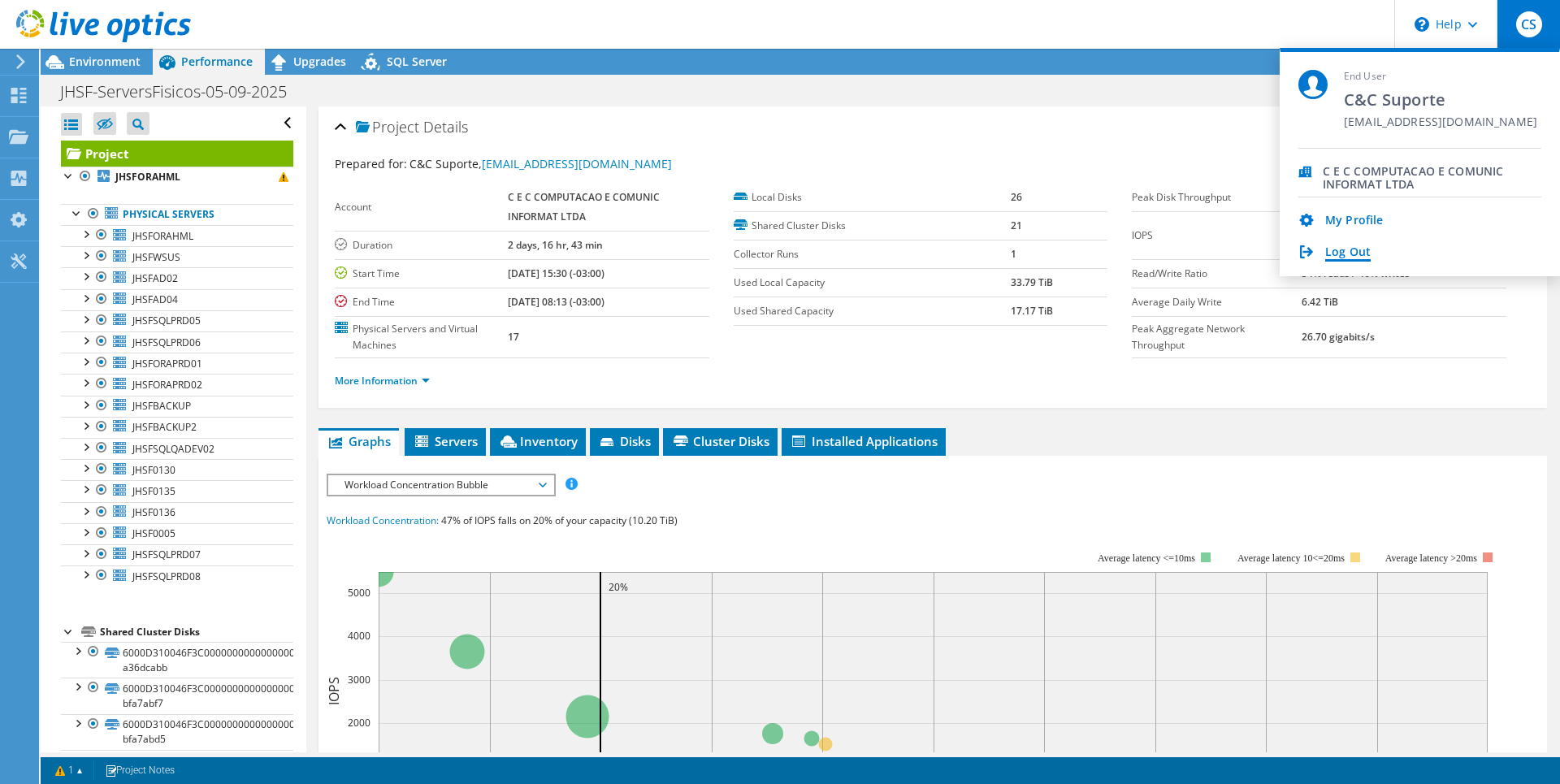
click at [1343, 259] on link "Log Out" at bounding box center [1348, 253] width 46 height 16
